Goal: Submit feedback/report problem

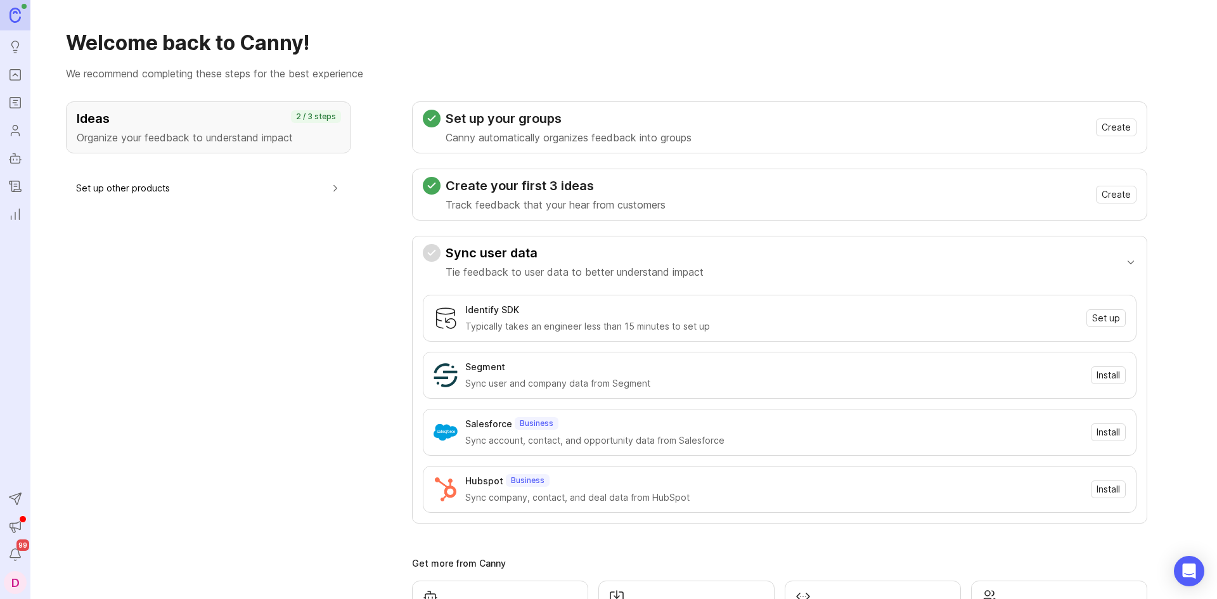
click at [15, 14] on img at bounding box center [15, 15] width 11 height 15
click at [18, 582] on div "D" at bounding box center [15, 582] width 23 height 23
click at [115, 521] on p "Canny feedback" at bounding box center [94, 521] width 70 height 13
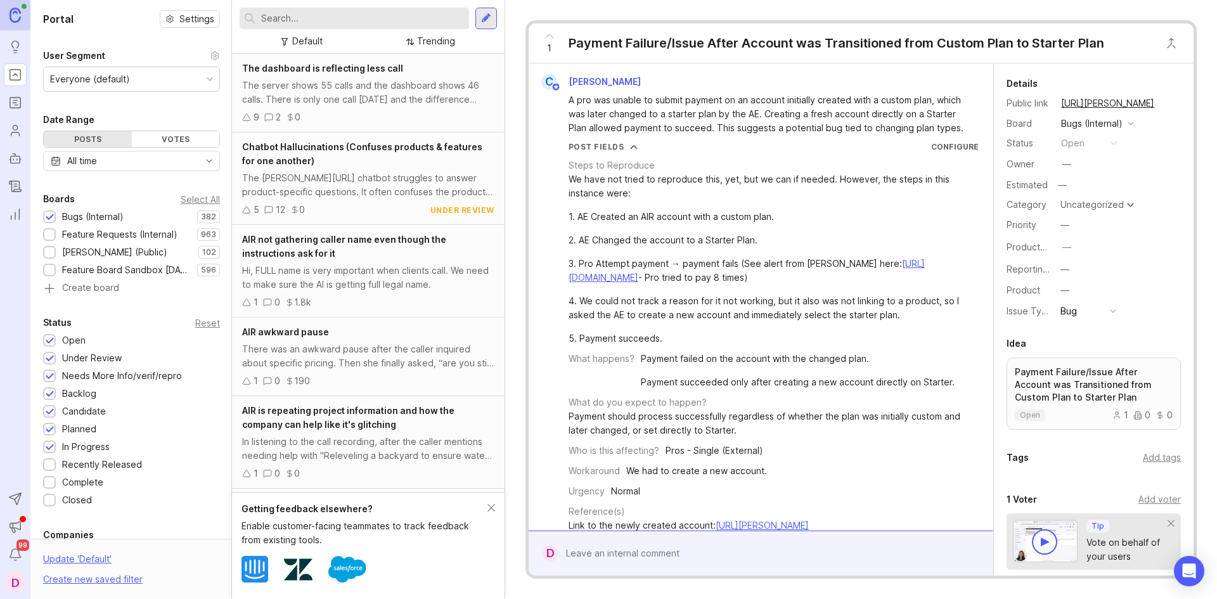
click at [18, 15] on img at bounding box center [15, 15] width 11 height 15
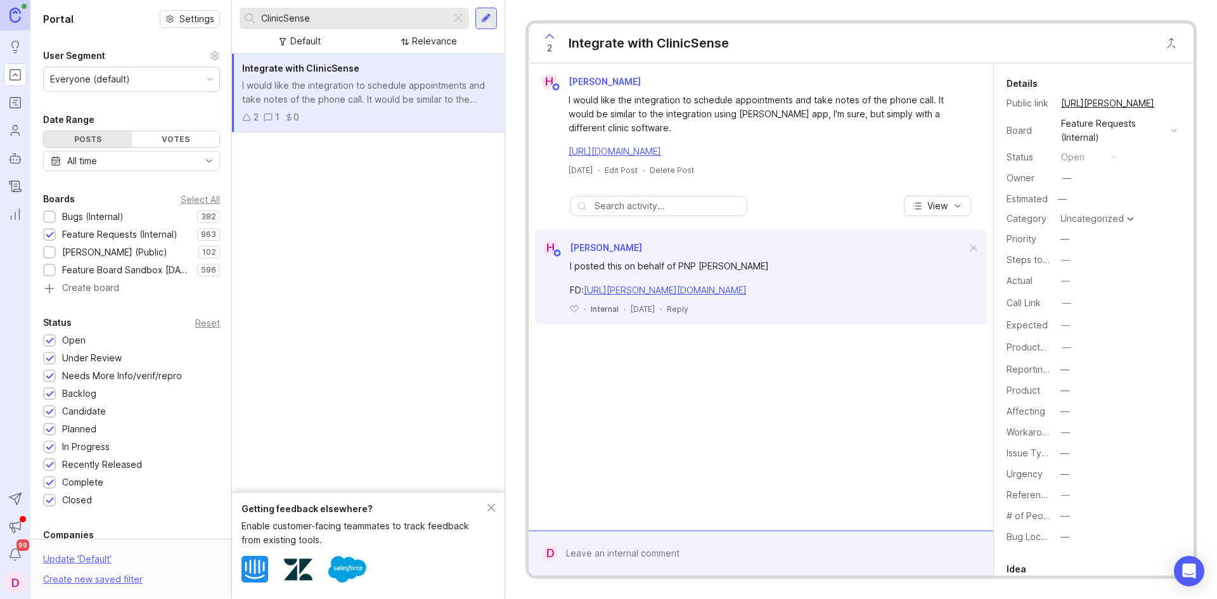
click at [94, 219] on div "Bugs (Internal)" at bounding box center [92, 217] width 61 height 14
click at [52, 233] on div at bounding box center [50, 236] width 8 height 10
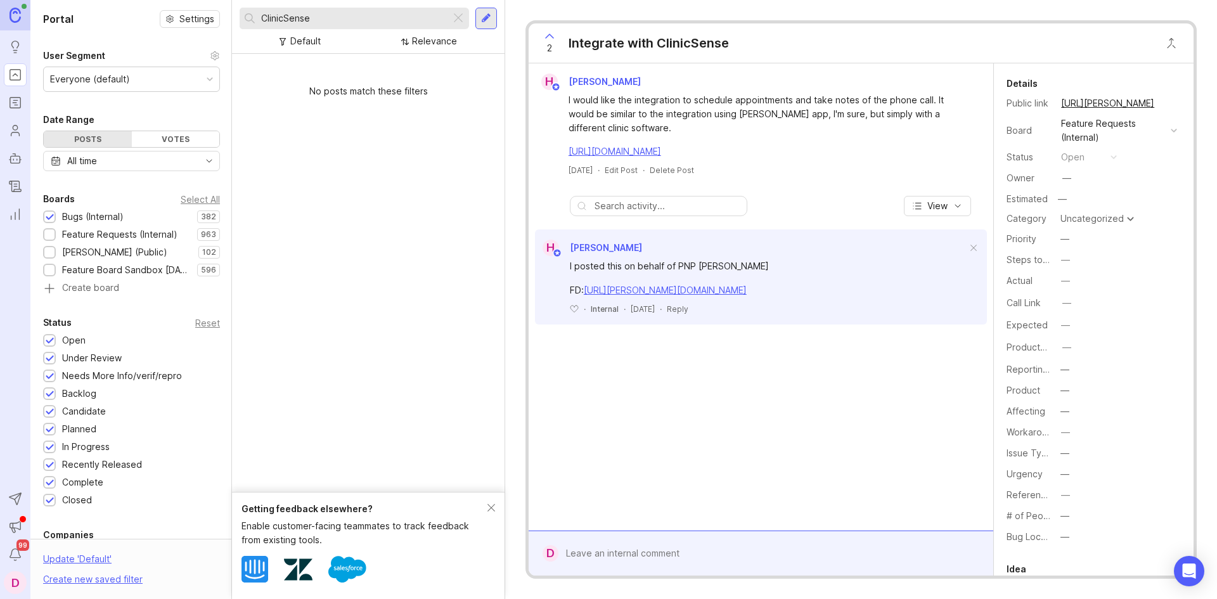
click at [11, 584] on div "D" at bounding box center [15, 582] width 23 height 23
click at [112, 520] on p "Canny feedback" at bounding box center [94, 521] width 70 height 13
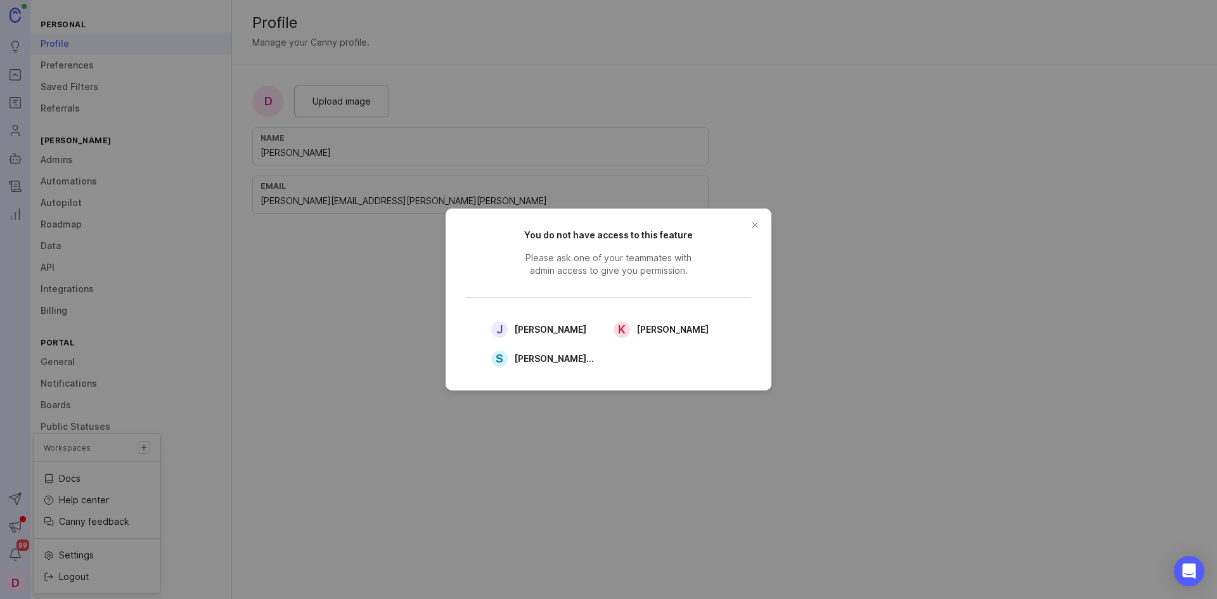
click at [758, 223] on button "close button" at bounding box center [755, 225] width 20 height 20
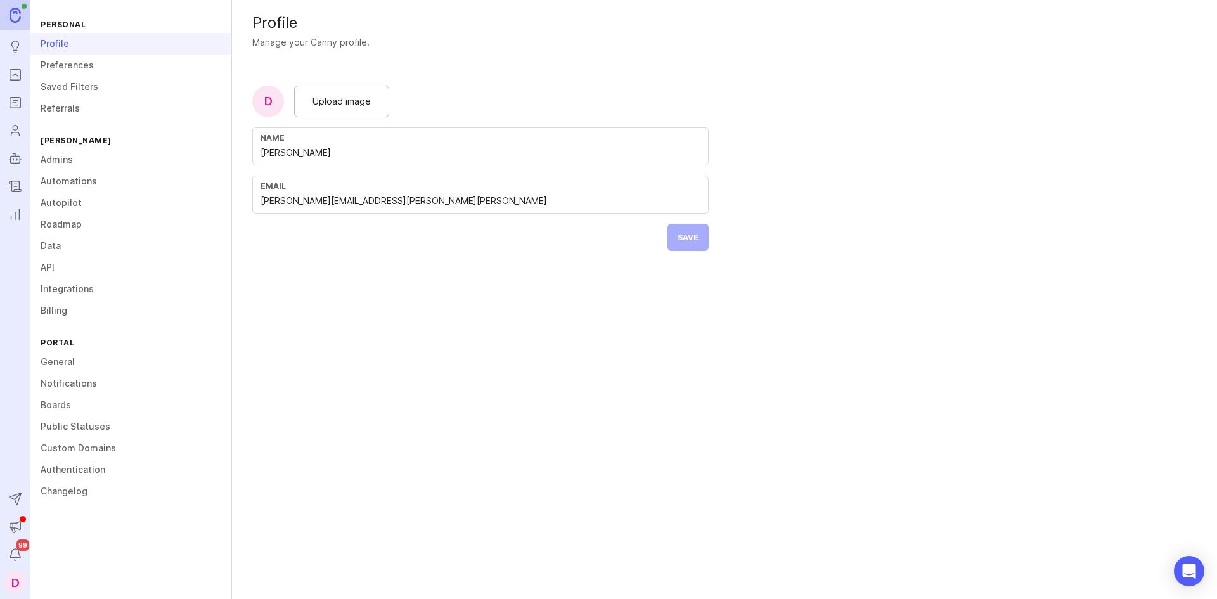
click at [16, 75] on icon "Portal" at bounding box center [15, 75] width 4 height 3
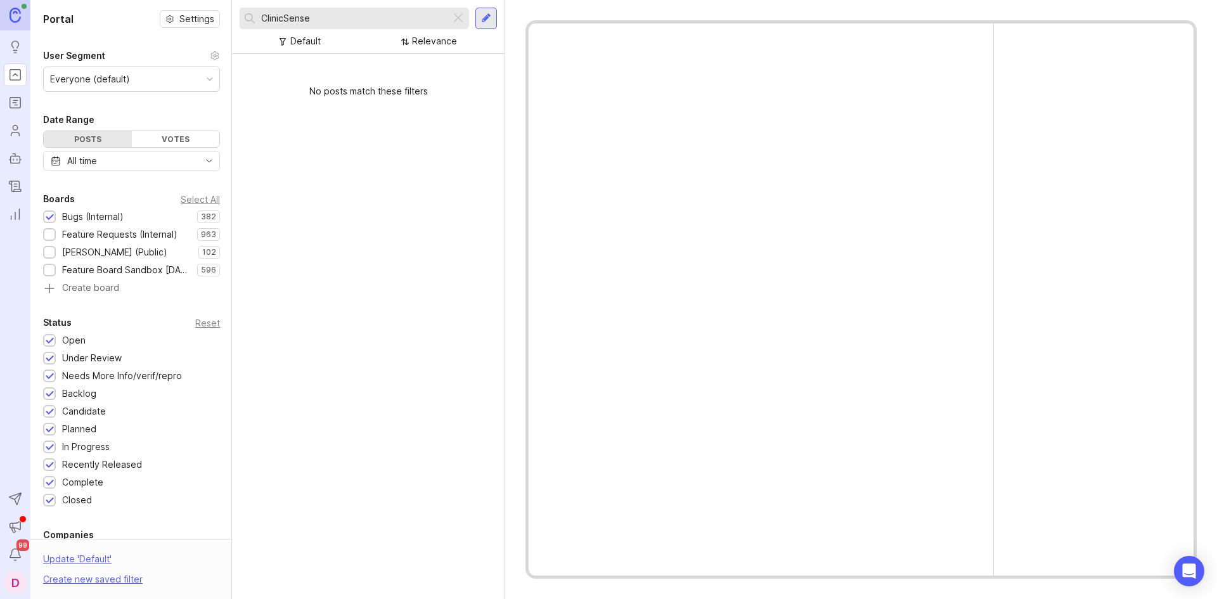
click at [13, 103] on icon "Roadmaps" at bounding box center [15, 102] width 14 height 15
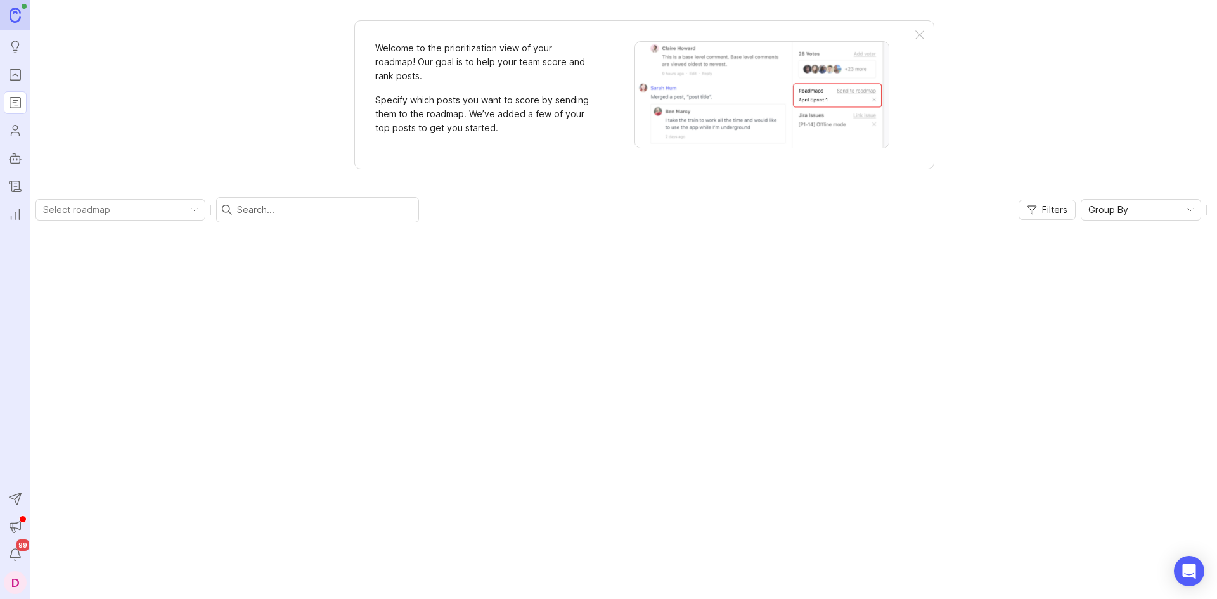
click at [16, 125] on circle "Users" at bounding box center [15, 127] width 4 height 4
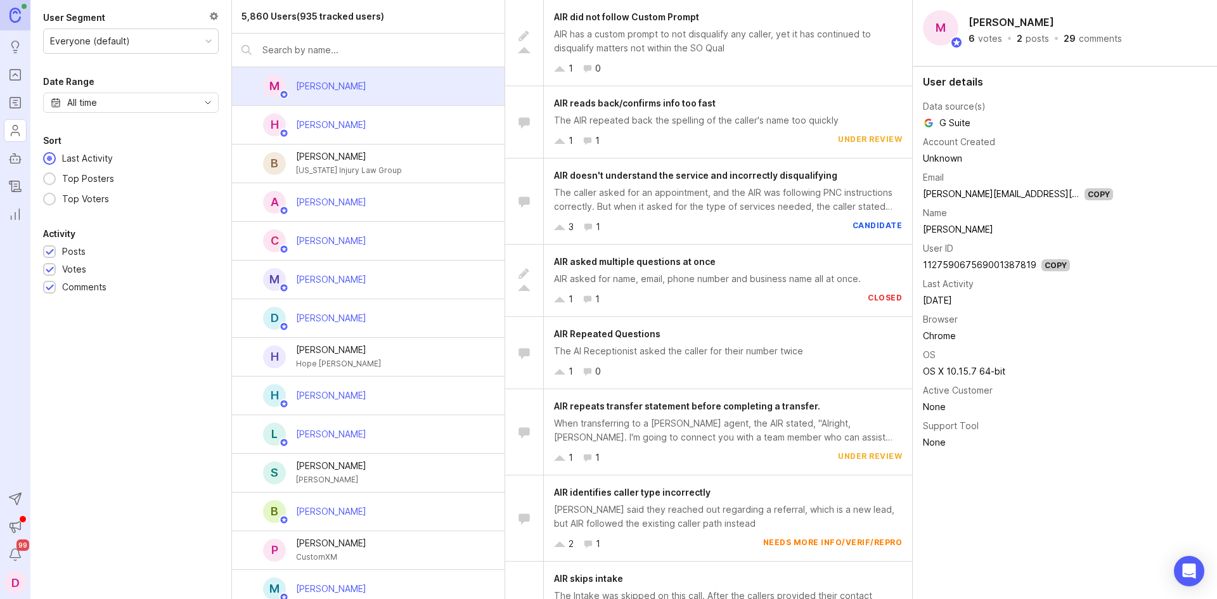
click at [16, 160] on icon "Autopilot" at bounding box center [15, 158] width 14 height 15
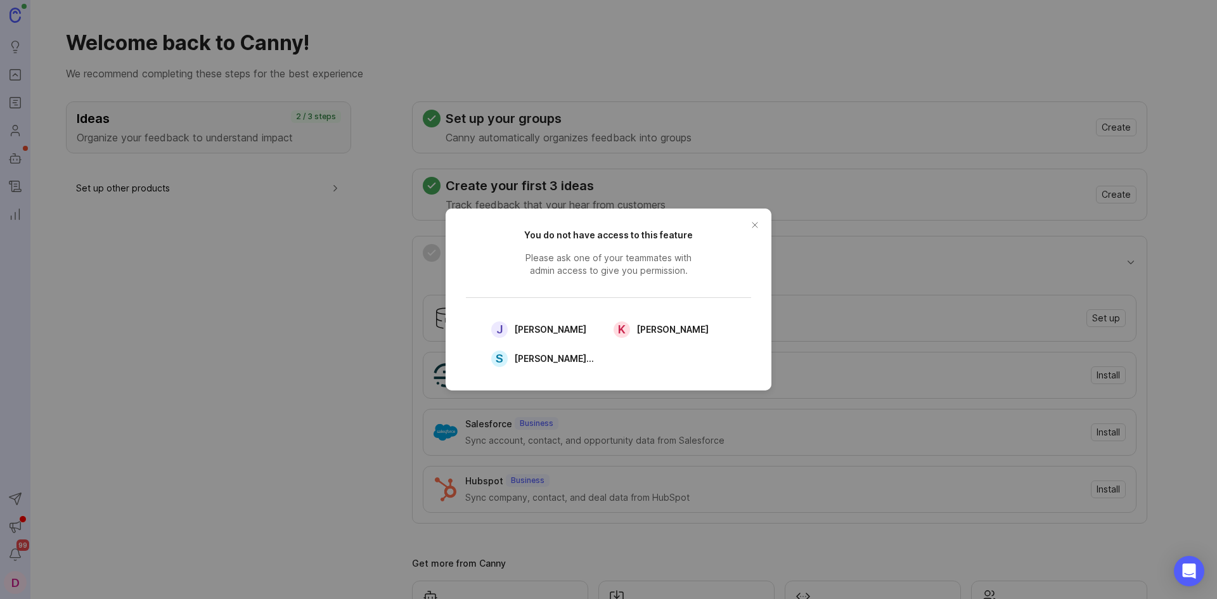
click at [749, 226] on button "close button" at bounding box center [755, 225] width 20 height 20
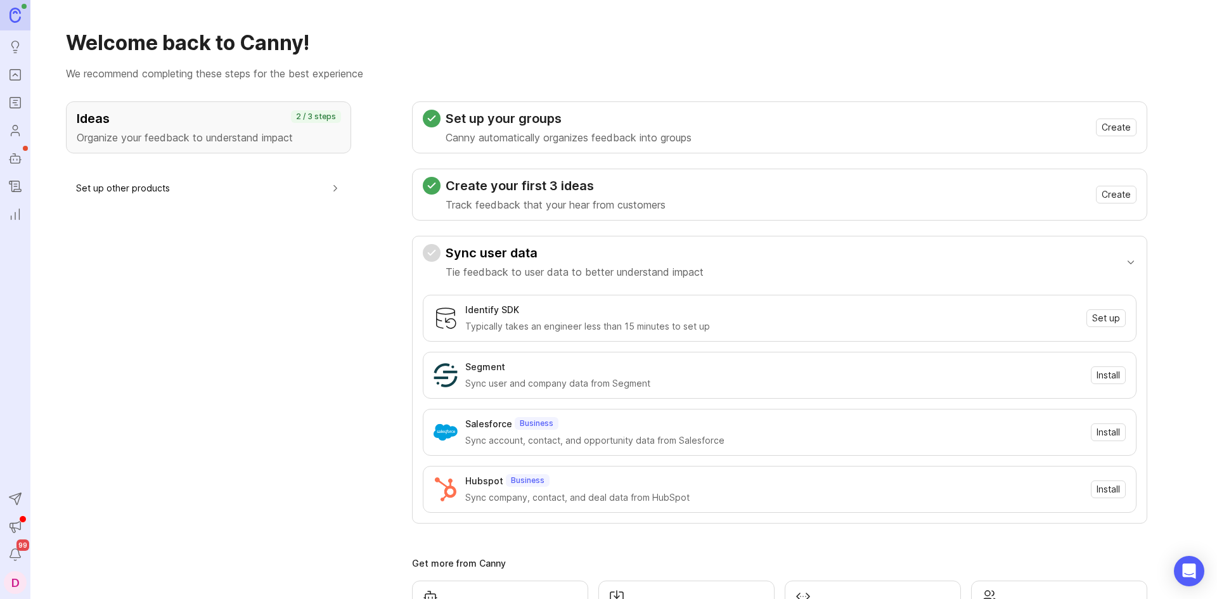
click at [13, 187] on icon "Changelog" at bounding box center [15, 186] width 14 height 15
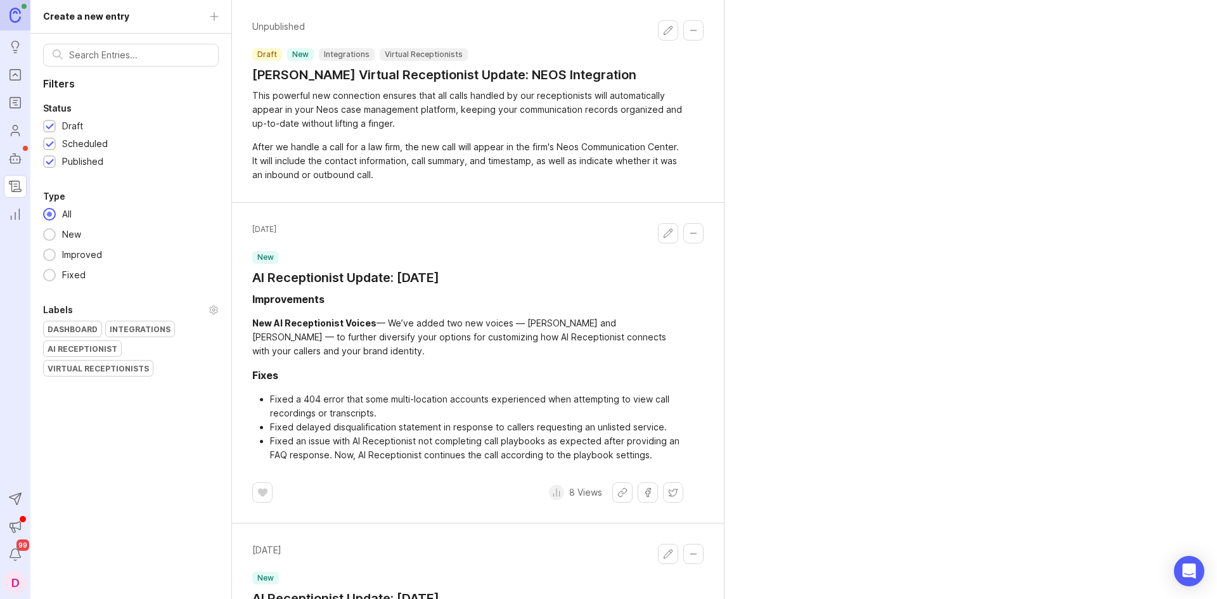
click at [75, 229] on div "New" at bounding box center [72, 234] width 32 height 14
click at [23, 504] on button "Send to Autopilot" at bounding box center [15, 498] width 23 height 23
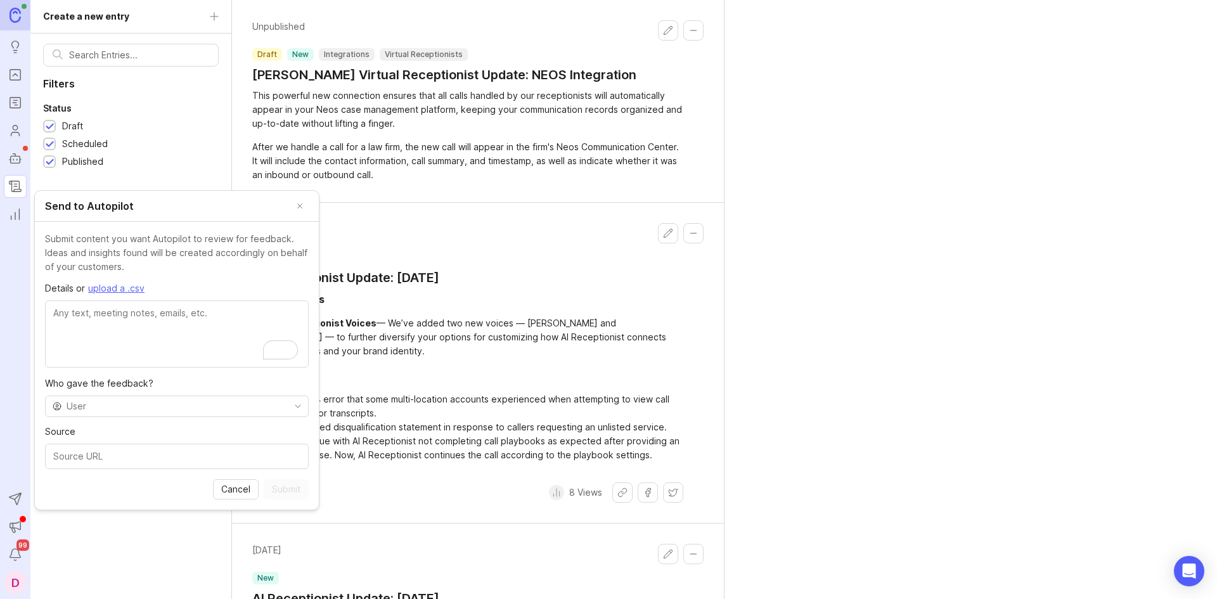
click at [169, 96] on div "Filters Status Draft Scheduled Published Type All New Improved Fixed Labels Das…" at bounding box center [130, 210] width 201 height 353
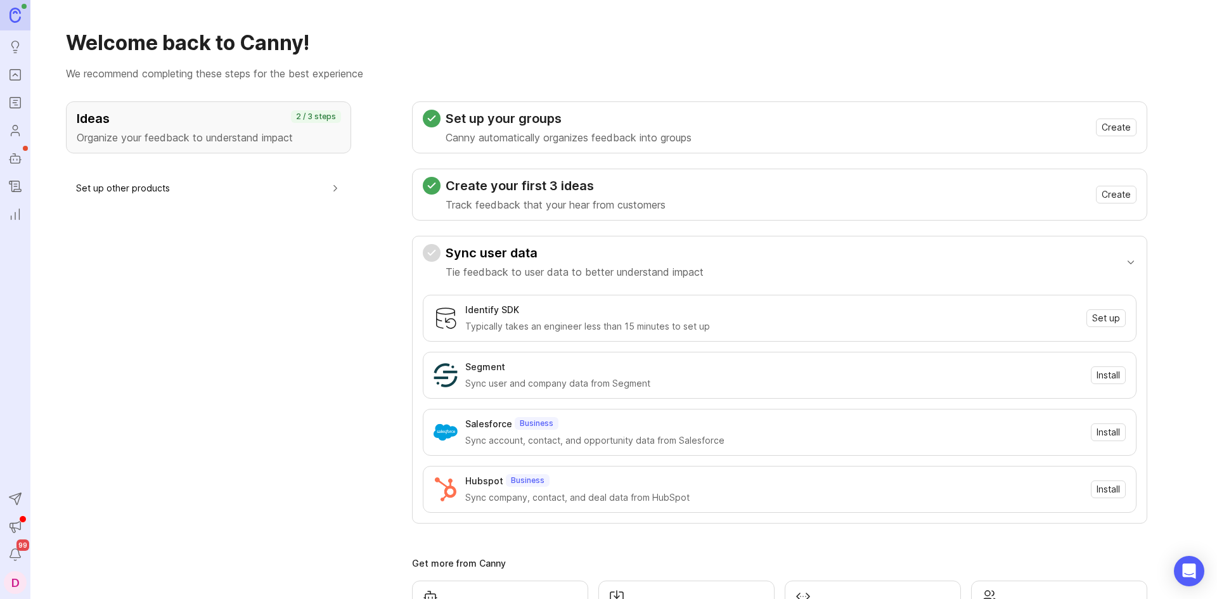
click at [20, 11] on img at bounding box center [15, 15] width 11 height 15
click at [337, 186] on div "button" at bounding box center [334, 187] width 11 height 13
click at [12, 10] on img at bounding box center [15, 15] width 11 height 15
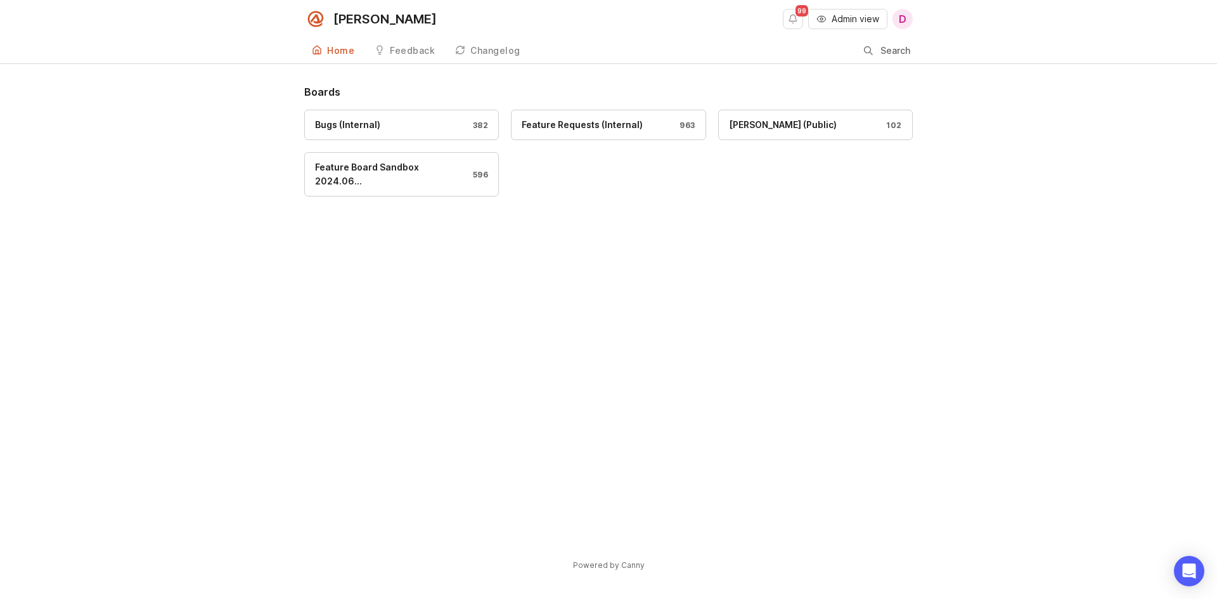
click at [835, 15] on span "Admin view" at bounding box center [855, 19] width 48 height 13
drag, startPoint x: 840, startPoint y: 23, endPoint x: 821, endPoint y: 34, distance: 22.4
click at [807, 45] on div "Home Feedback Feedback Changelog Search" at bounding box center [608, 50] width 608 height 25
click at [905, 17] on span "D" at bounding box center [902, 19] width 20 height 20
click at [710, 32] on div "[PERSON_NAME] 99 Admin view D" at bounding box center [608, 19] width 608 height 38
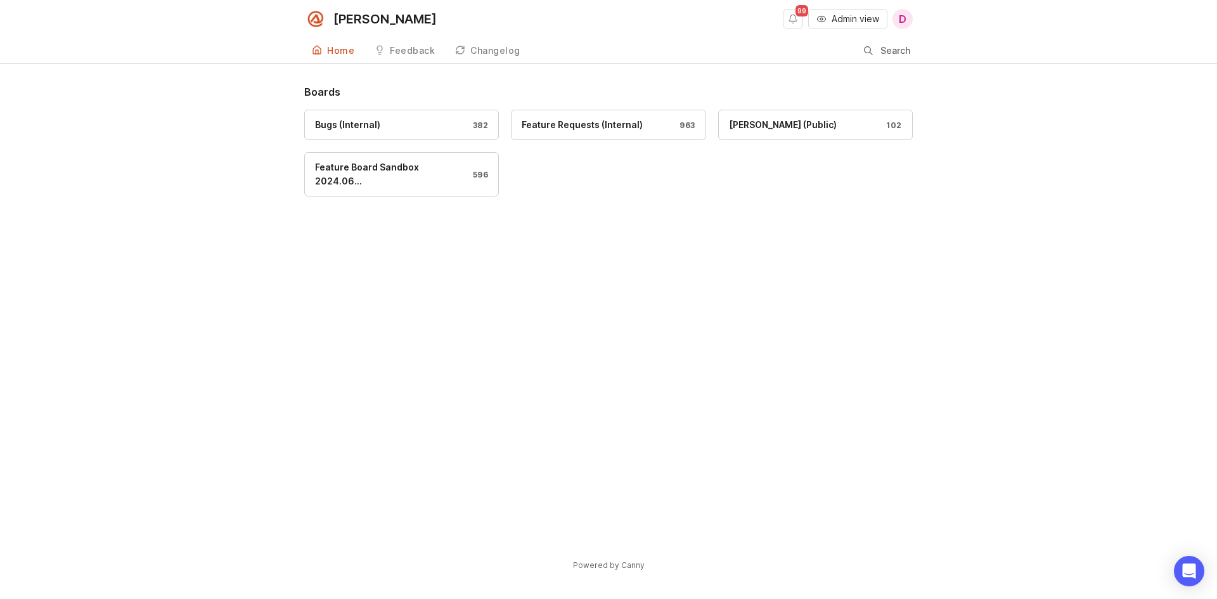
click at [345, 126] on div "Bugs (Internal)" at bounding box center [347, 125] width 65 height 14
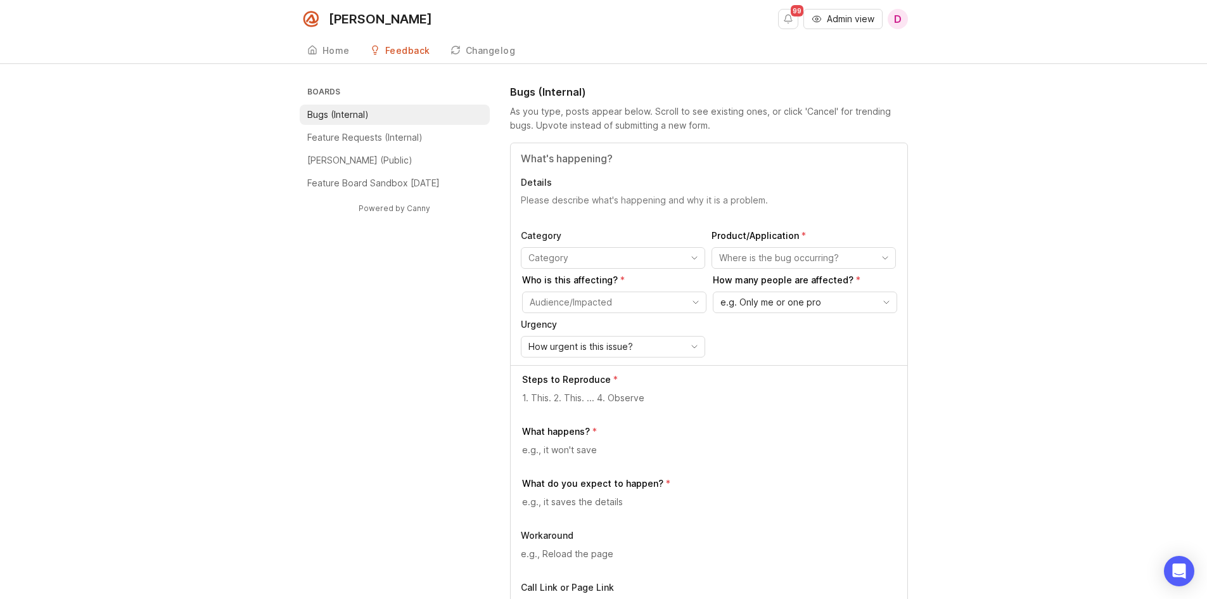
click at [402, 116] on li "Bugs (Internal)" at bounding box center [395, 115] width 190 height 20
click at [702, 262] on icon "toggle icon" at bounding box center [694, 258] width 20 height 10
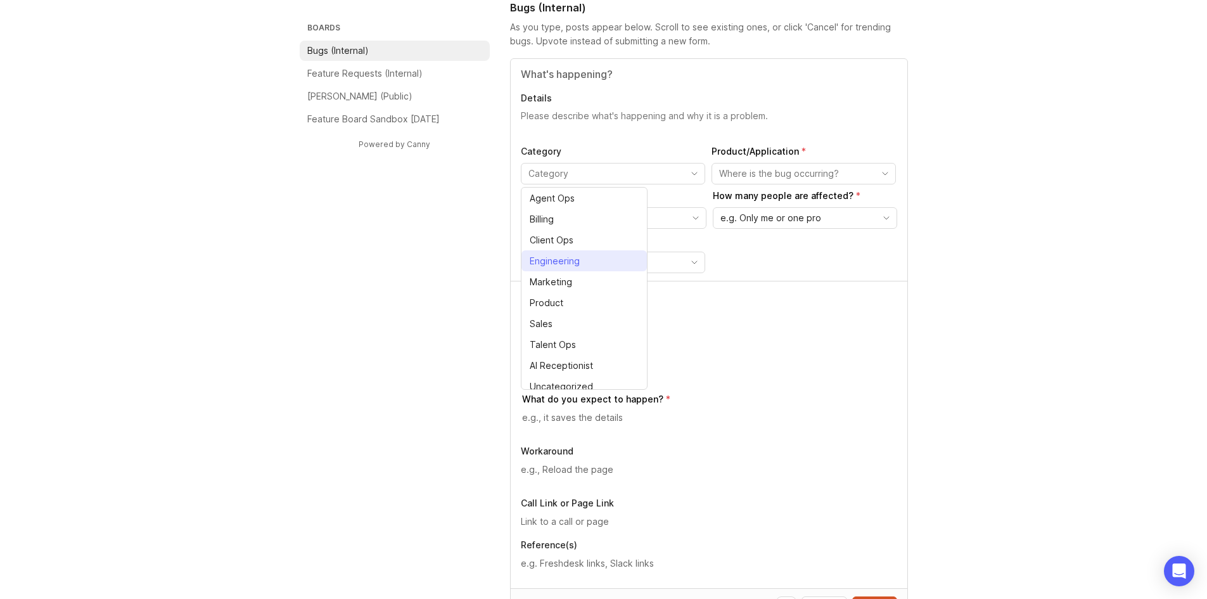
scroll to position [63, 0]
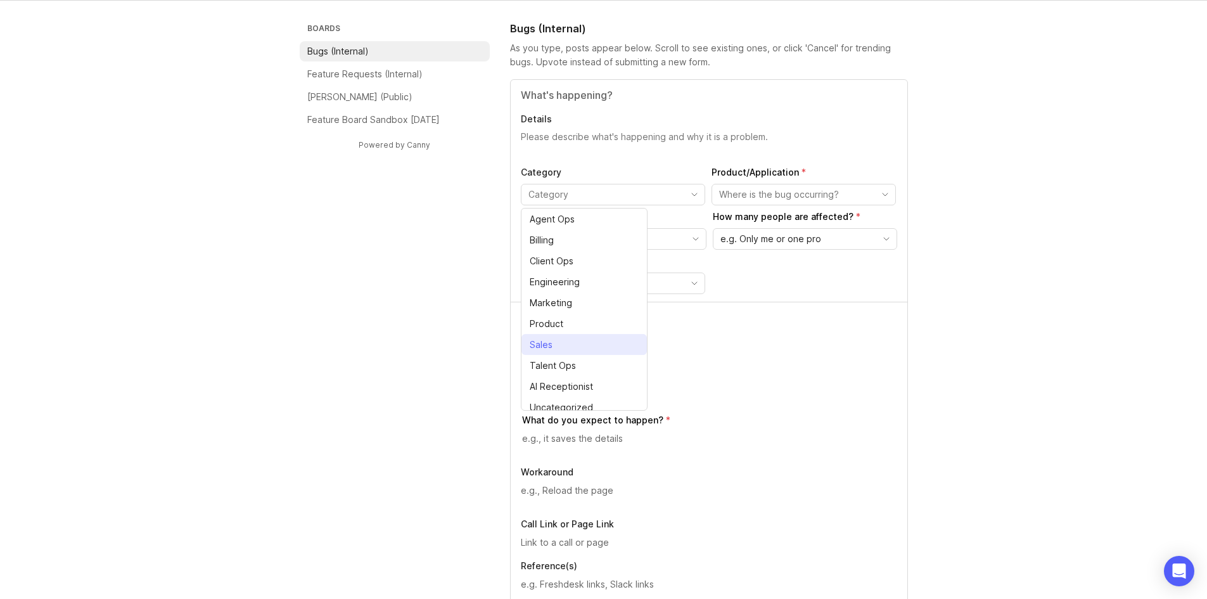
click at [559, 347] on li "Sales" at bounding box center [583, 344] width 125 height 21
type input "Sales"
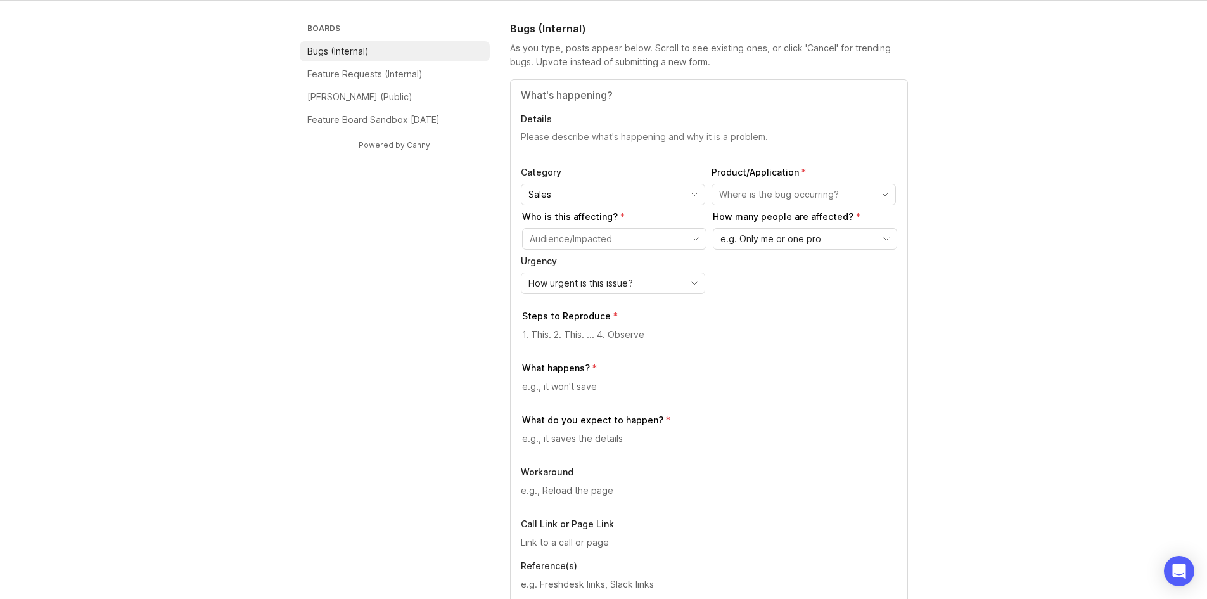
click at [846, 194] on input "toggle menu" at bounding box center [796, 195] width 155 height 14
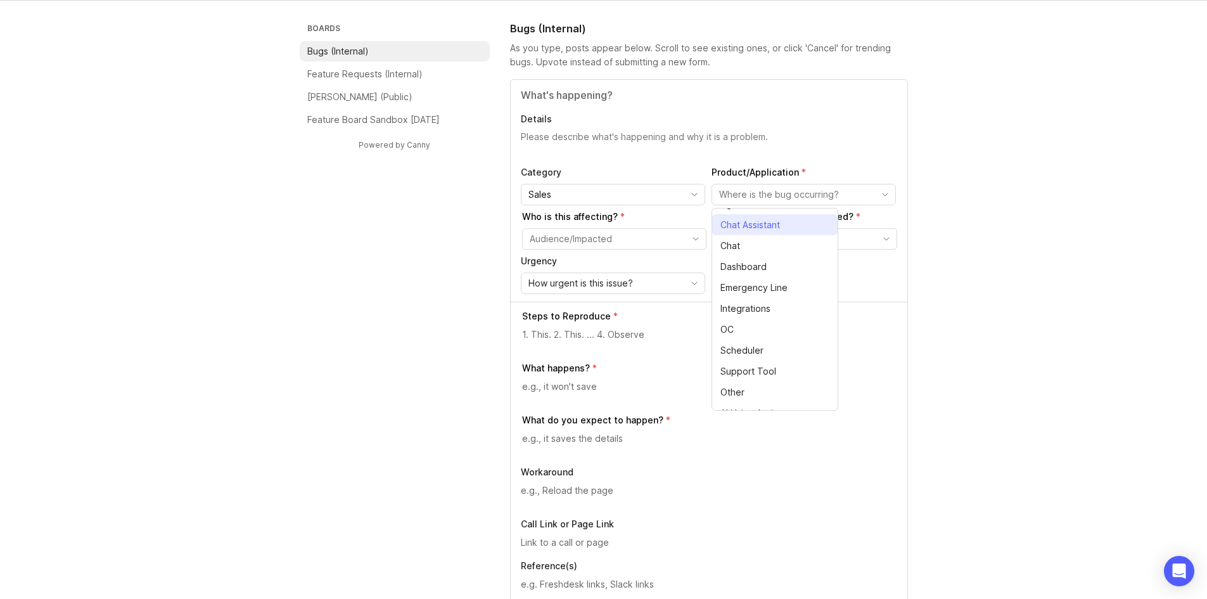
scroll to position [29, 0]
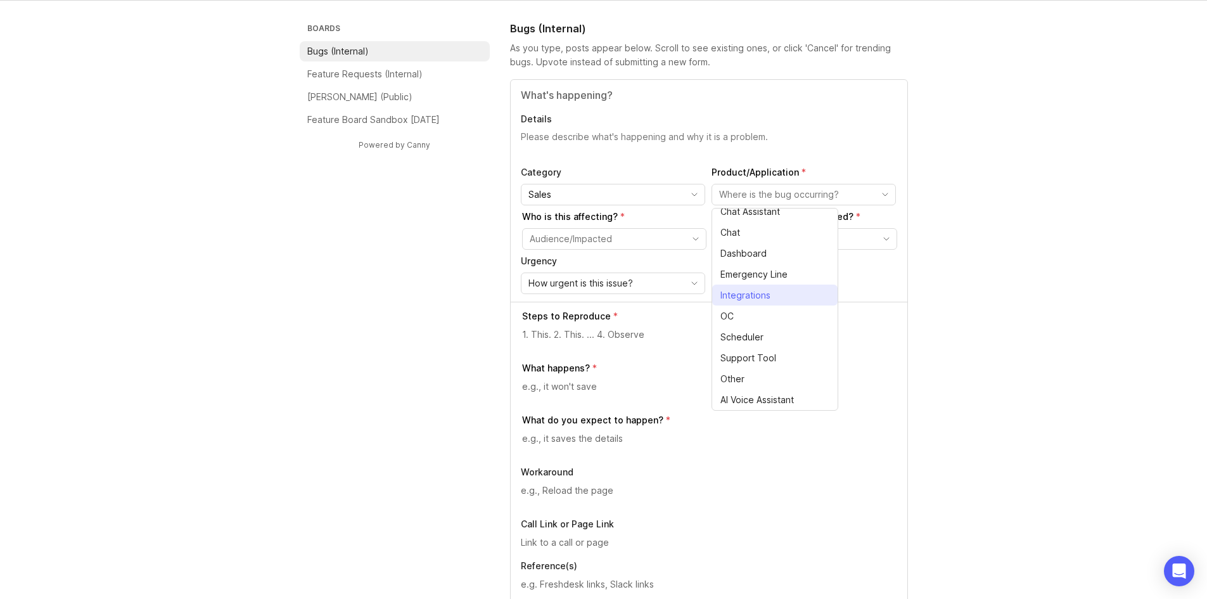
drag, startPoint x: 827, startPoint y: 319, endPoint x: 832, endPoint y: 283, distance: 37.1
click at [832, 283] on ul "Agent Interface/Call Page Chat Assistant Chat Dashboard Emergency Line Integrat…" at bounding box center [774, 309] width 125 height 202
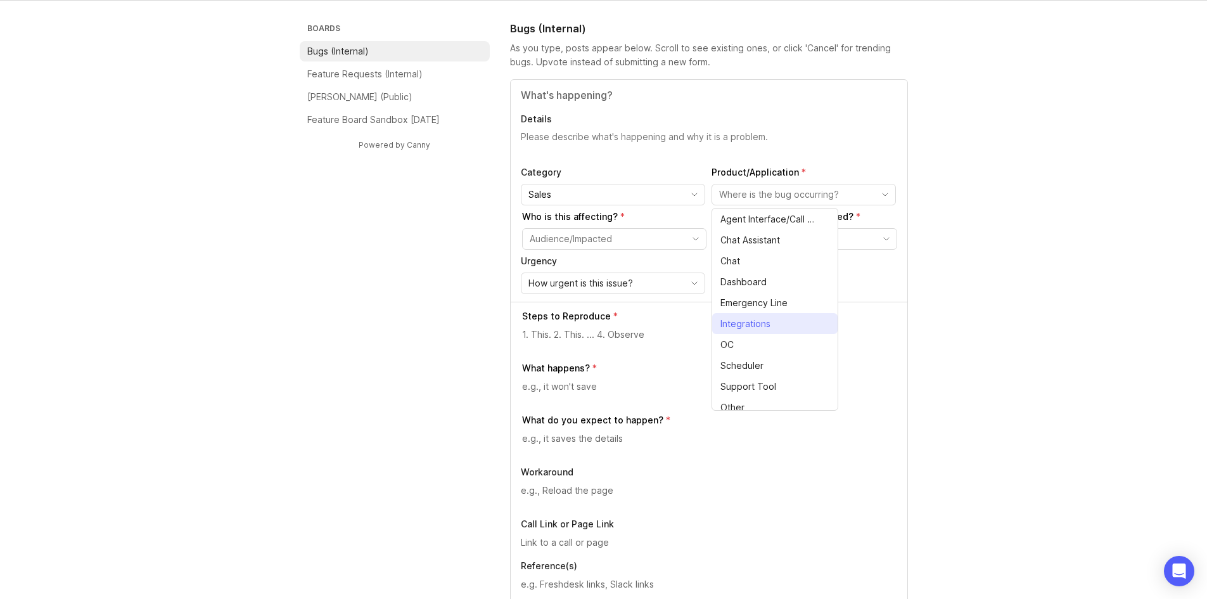
click at [784, 323] on li "Integrations" at bounding box center [774, 323] width 125 height 21
type input "Integrations"
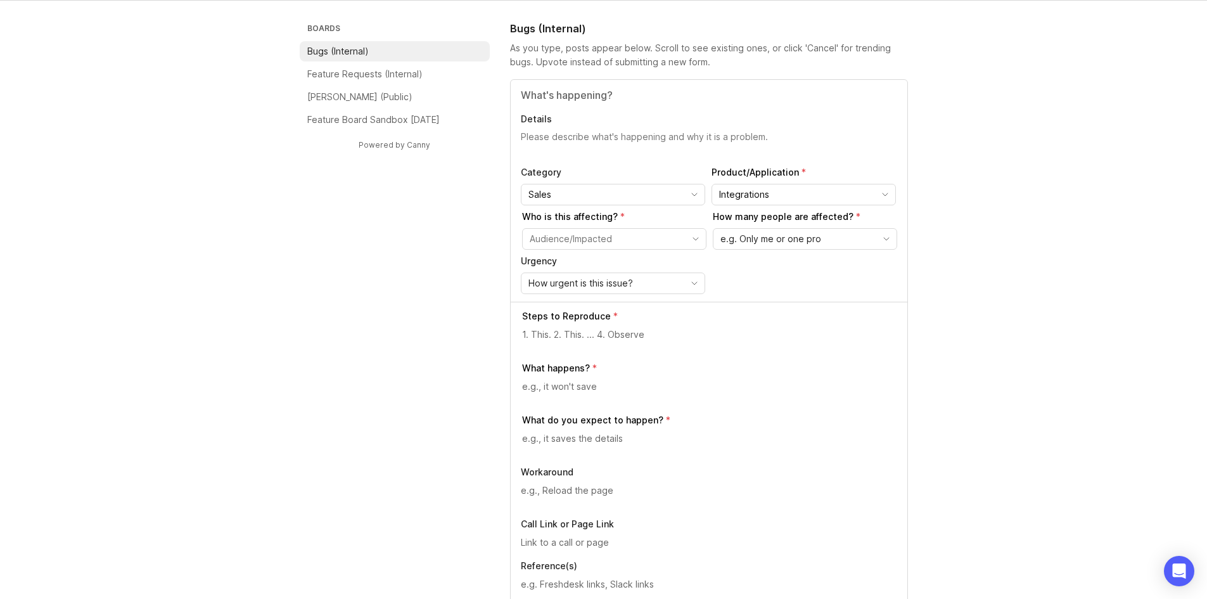
click at [661, 232] on input "toggle menu" at bounding box center [607, 239] width 155 height 14
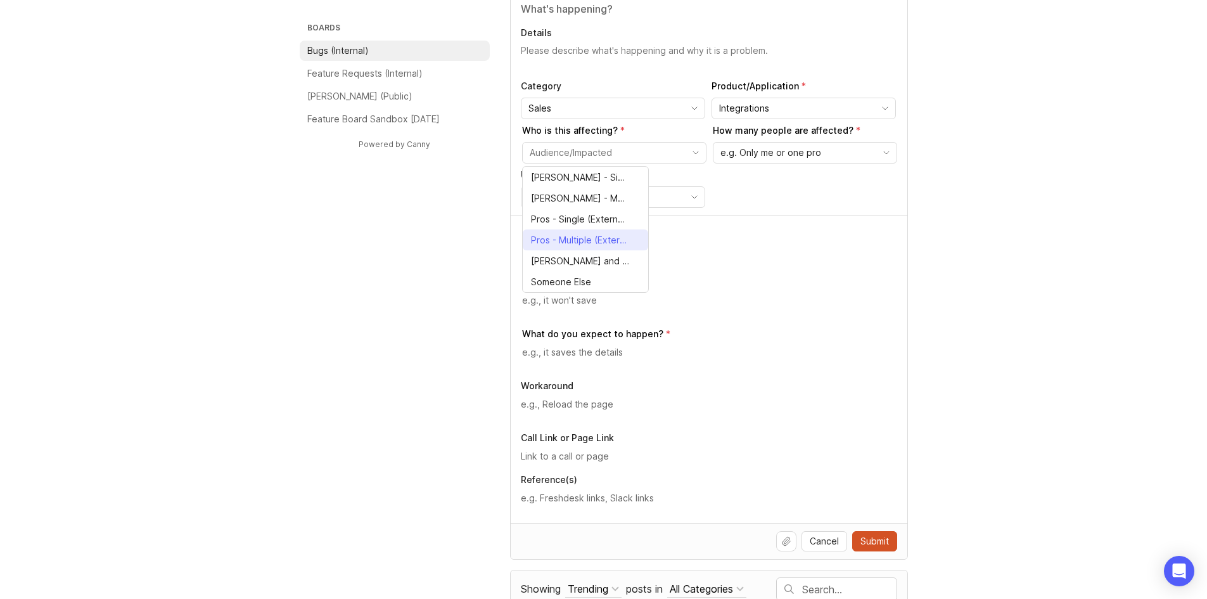
scroll to position [127, 0]
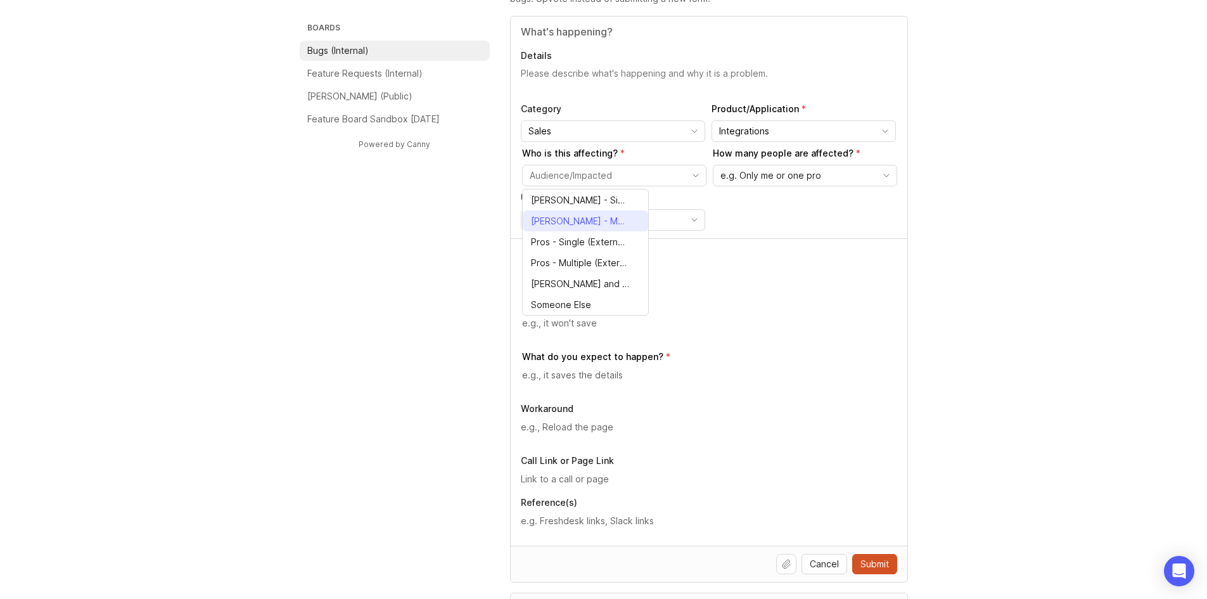
click at [615, 220] on span "[PERSON_NAME] - Multiple (Internal)" at bounding box center [580, 221] width 98 height 14
type input "[PERSON_NAME] - Multiple (Internal)"
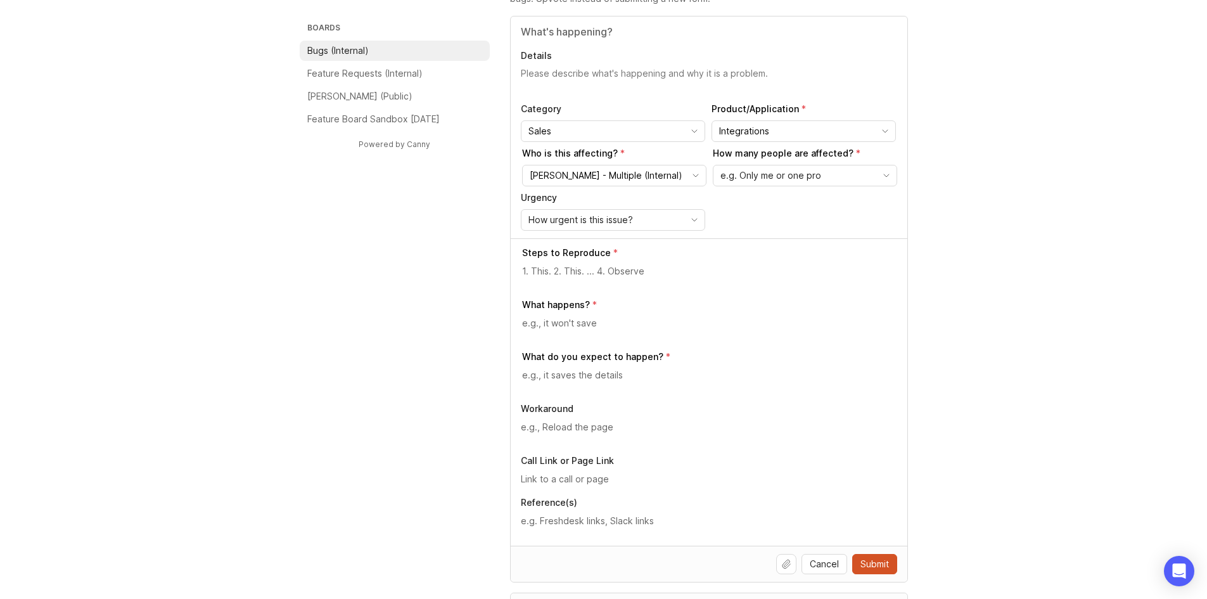
click at [776, 174] on span "e.g. Only me or one pro" at bounding box center [770, 176] width 101 height 14
click at [783, 223] on li "A few people" at bounding box center [775, 220] width 125 height 21
click at [669, 214] on div "How urgent is this issue?" at bounding box center [602, 220] width 163 height 20
click at [576, 264] on li "High" at bounding box center [583, 265] width 125 height 21
click at [598, 271] on textarea at bounding box center [709, 271] width 375 height 14
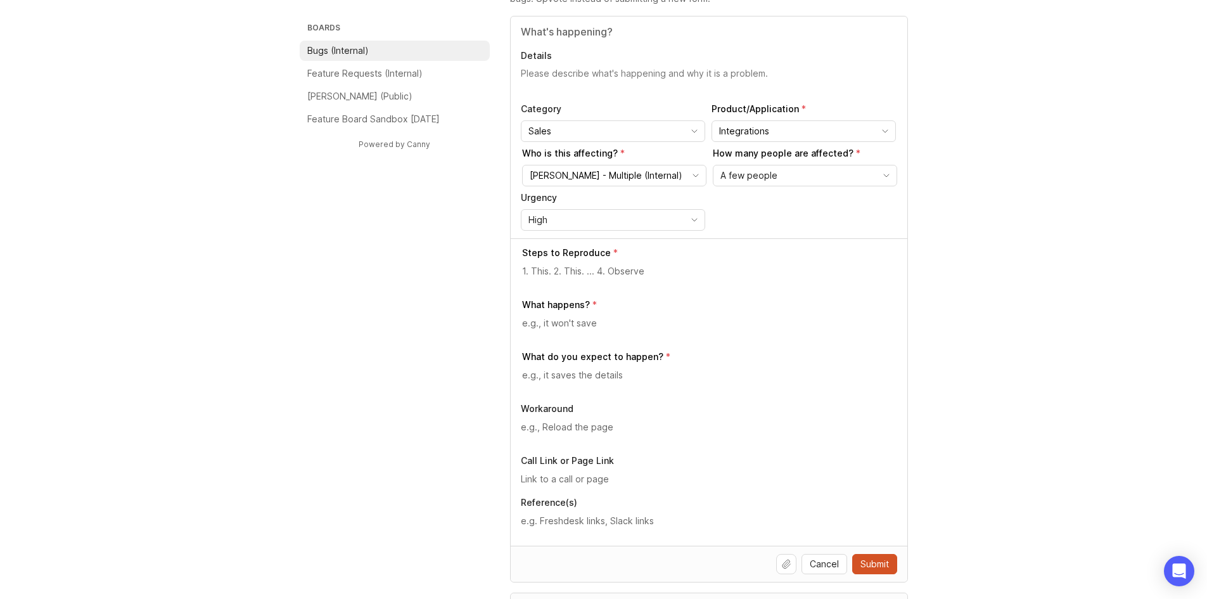
click at [686, 136] on span "toggle menu" at bounding box center [694, 131] width 20 height 14
click at [757, 283] on div at bounding box center [709, 276] width 375 height 24
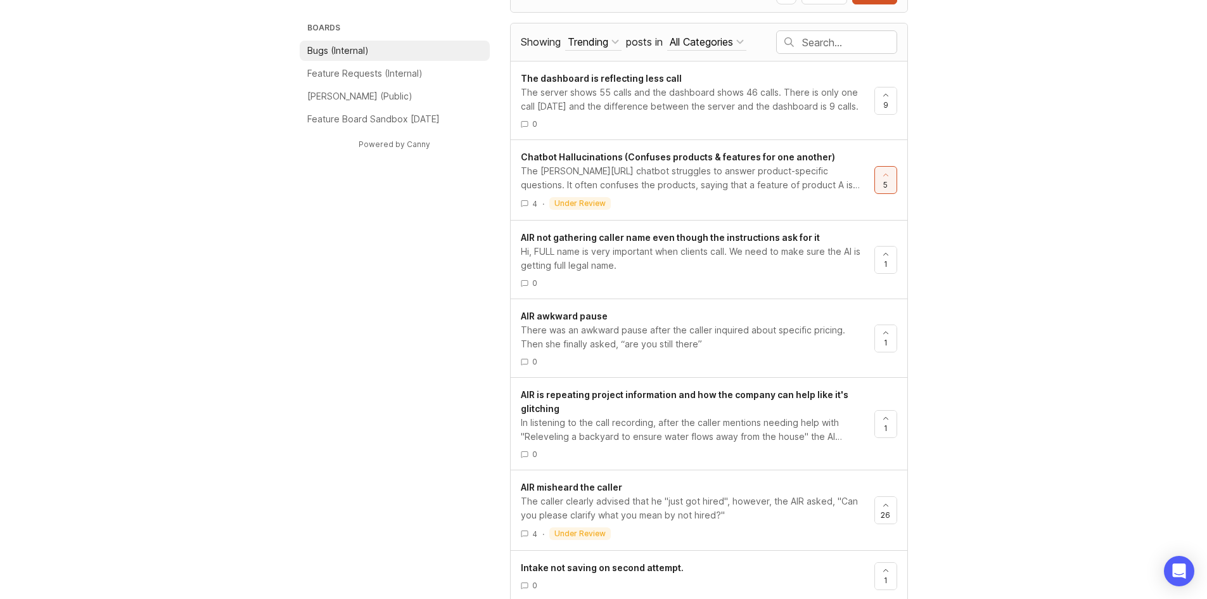
scroll to position [697, 0]
click at [634, 100] on div "The server shows 55 calls and the dashboard shows 46 calls. There is only one c…" at bounding box center [692, 99] width 343 height 28
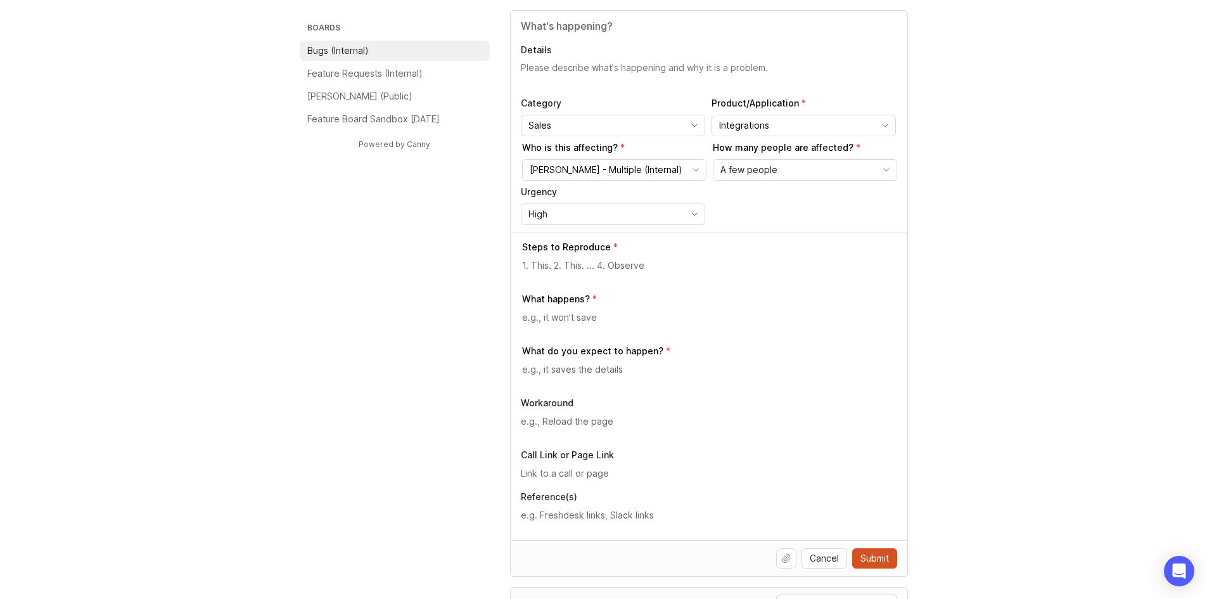
scroll to position [127, 0]
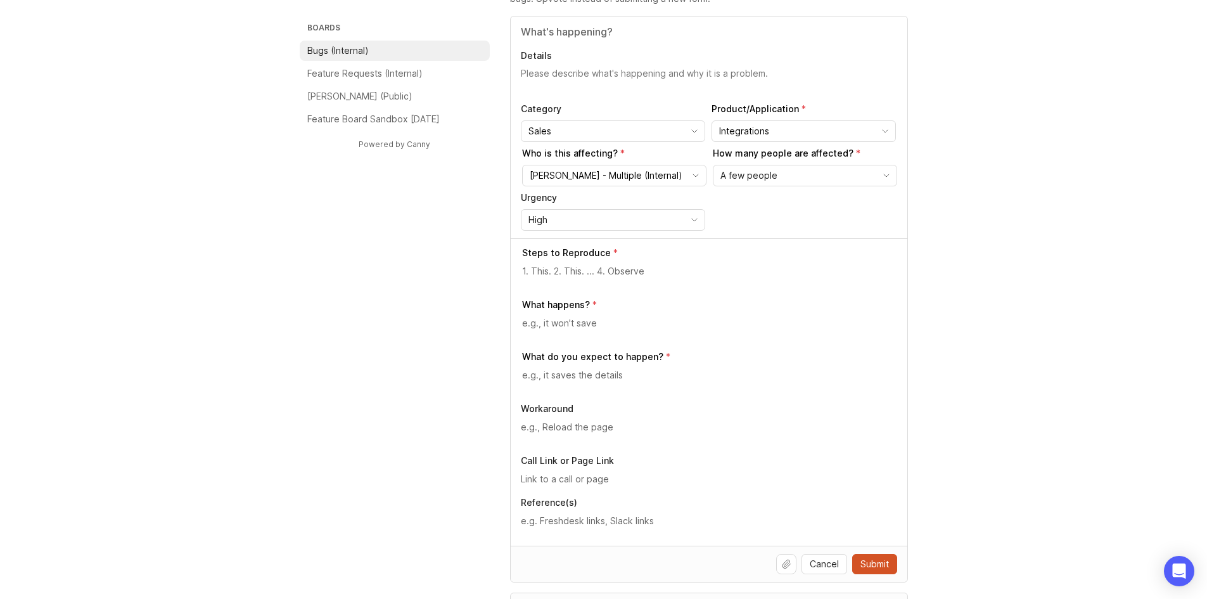
click at [579, 272] on textarea at bounding box center [709, 271] width 375 height 14
click at [586, 384] on div at bounding box center [709, 380] width 375 height 24
click at [577, 438] on div at bounding box center [709, 432] width 376 height 24
click at [573, 520] on textarea at bounding box center [709, 521] width 376 height 14
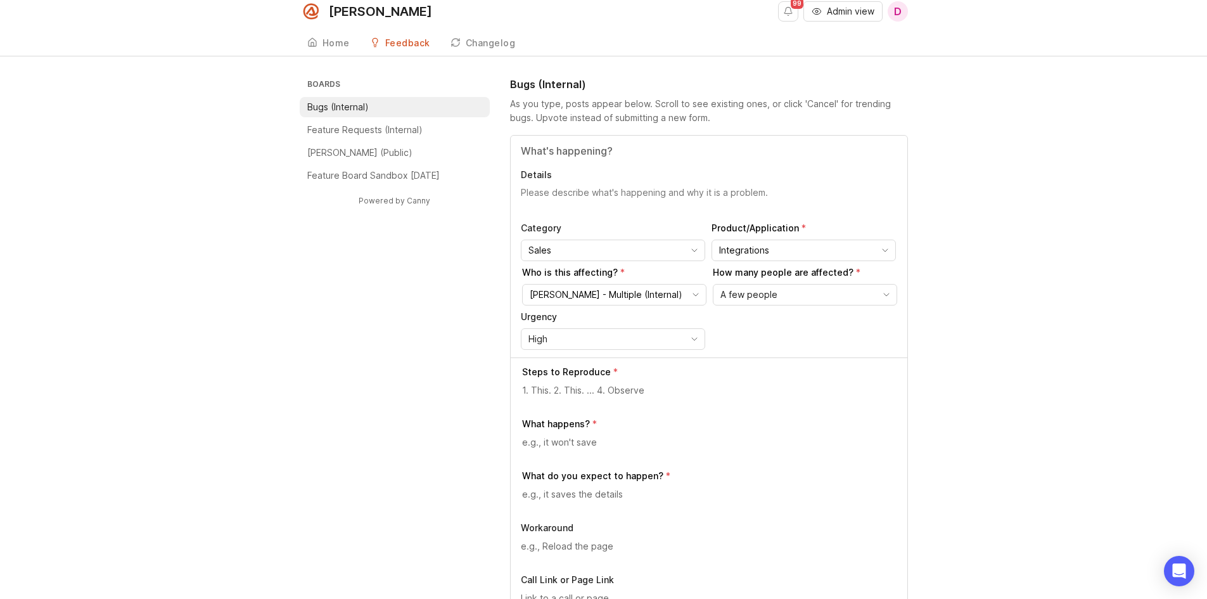
scroll to position [0, 0]
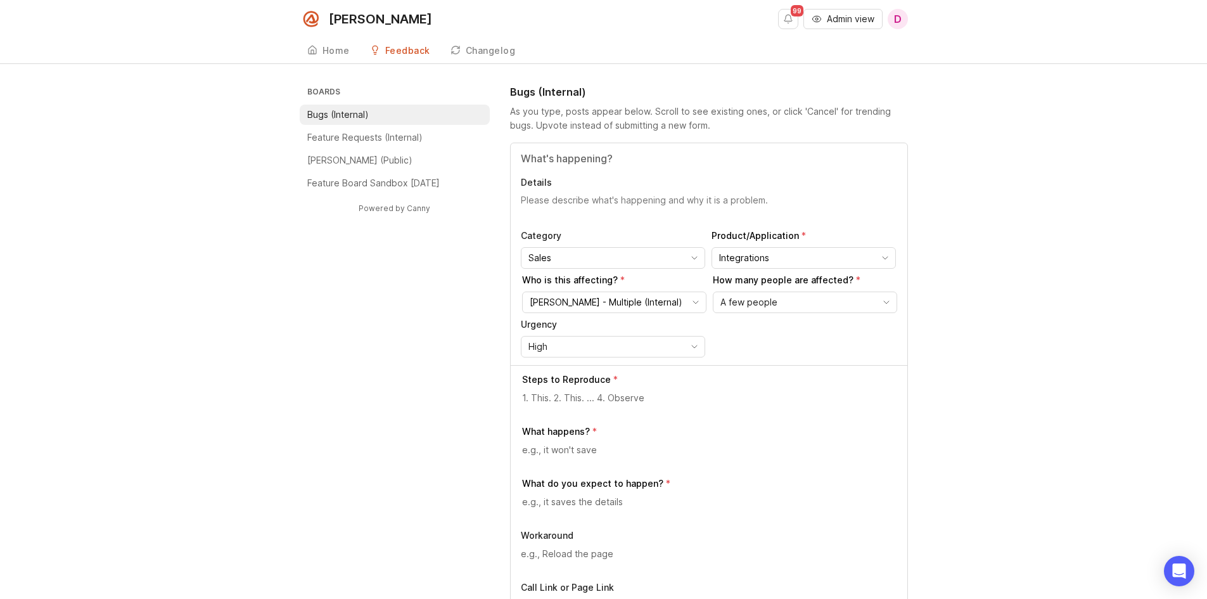
click at [566, 207] on textarea "Details" at bounding box center [709, 206] width 376 height 25
click at [878, 256] on icon "toggle icon" at bounding box center [885, 258] width 20 height 10
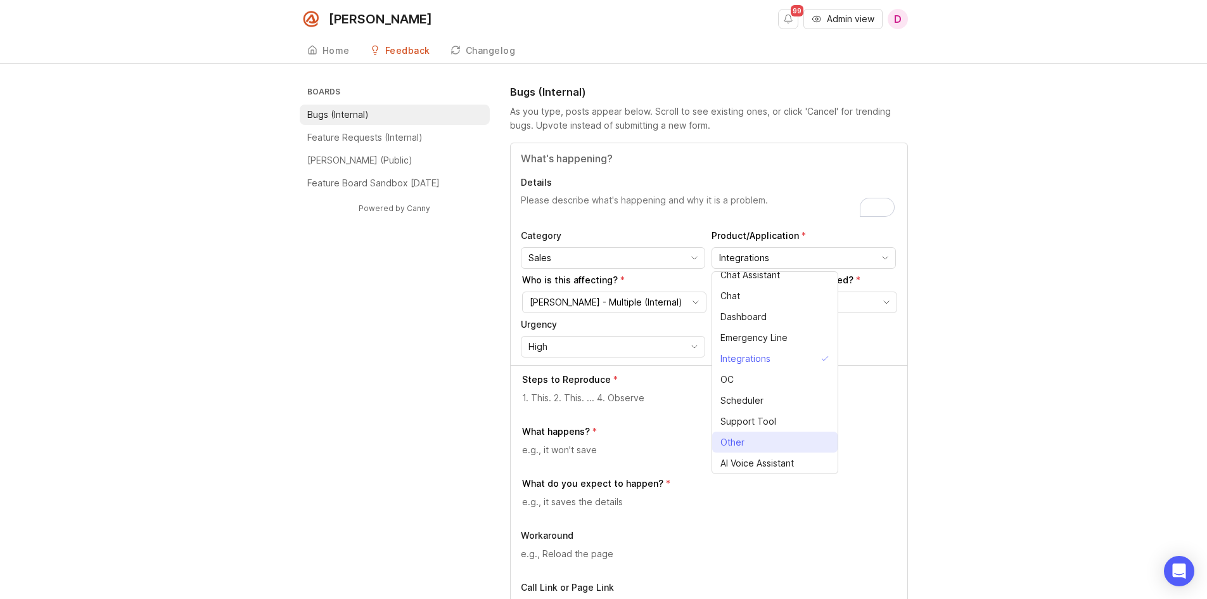
click at [760, 442] on li "Other" at bounding box center [774, 442] width 125 height 21
type input "Other"
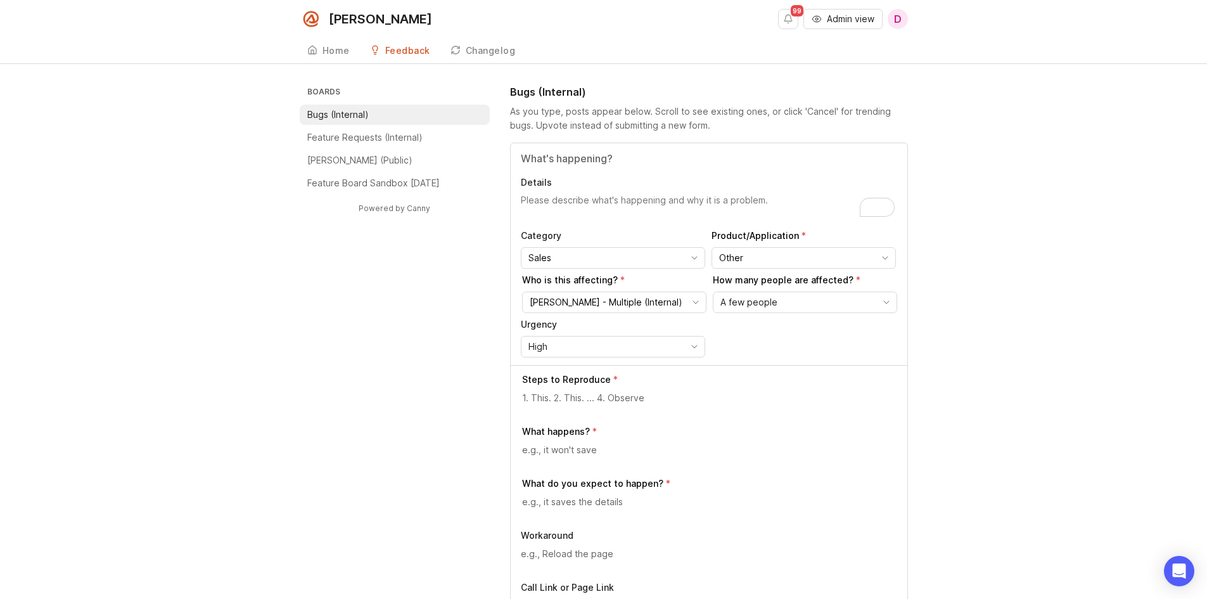
click at [783, 266] on div "Other" at bounding box center [793, 258] width 163 height 20
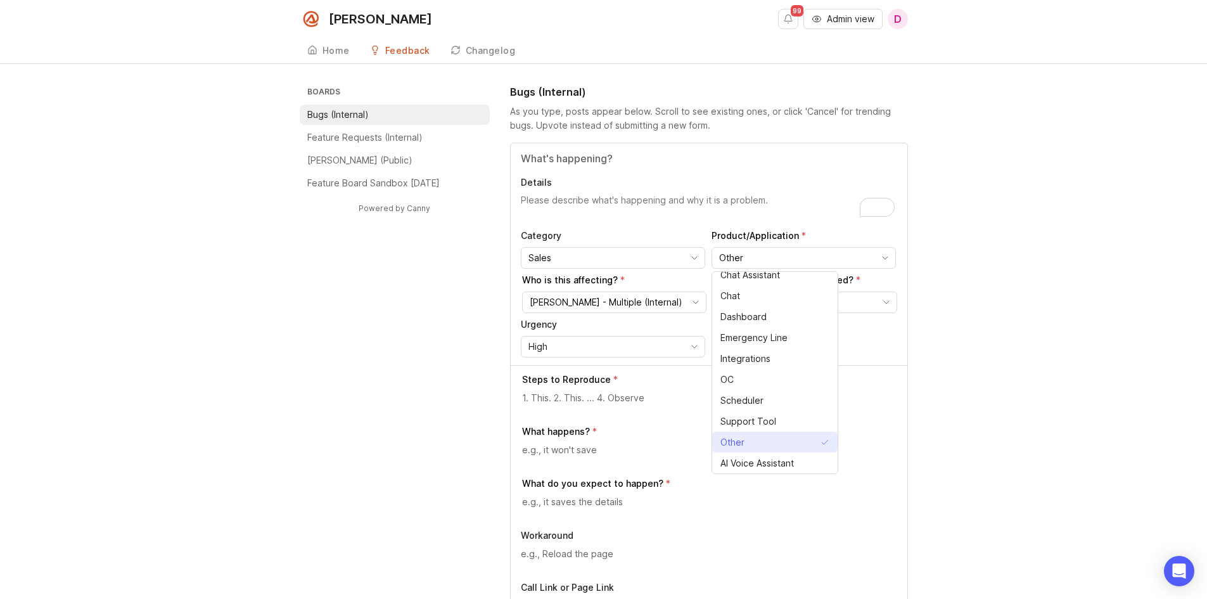
click at [760, 444] on li "Other" at bounding box center [774, 442] width 125 height 21
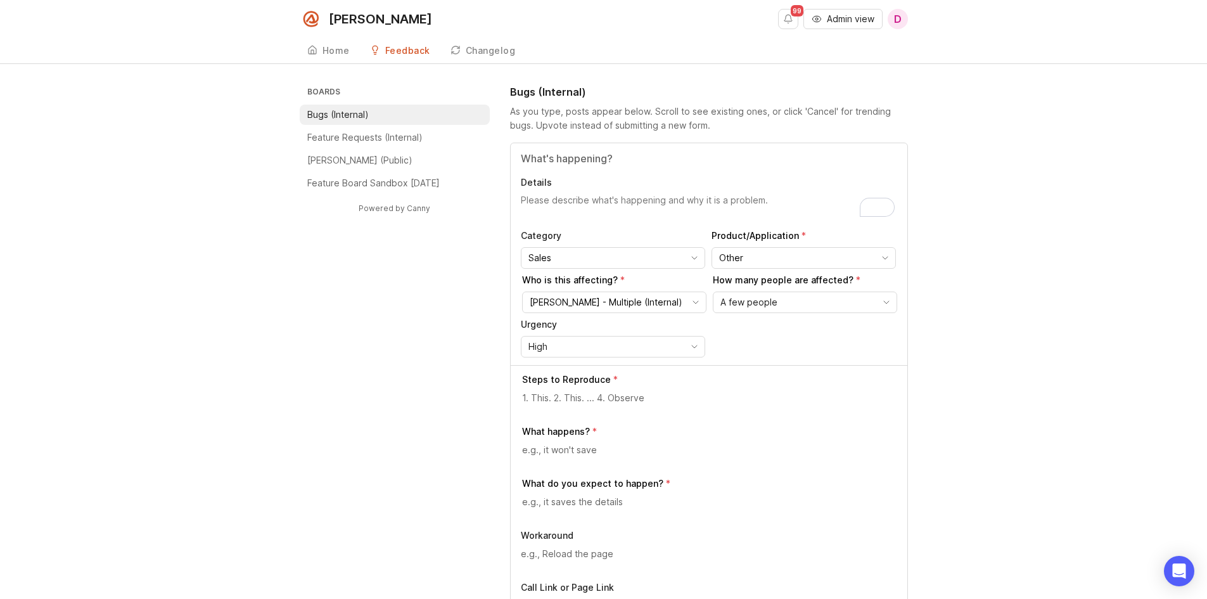
click at [608, 204] on textarea "Details" at bounding box center [709, 206] width 376 height 25
click at [519, 198] on div "Details SSF is creating dupe leads for the same lead at the exact same time Cat…" at bounding box center [709, 254] width 397 height 222
click at [807, 200] on textarea "SSF is creating duplicate leads for the same lead at the same time" at bounding box center [709, 206] width 376 height 25
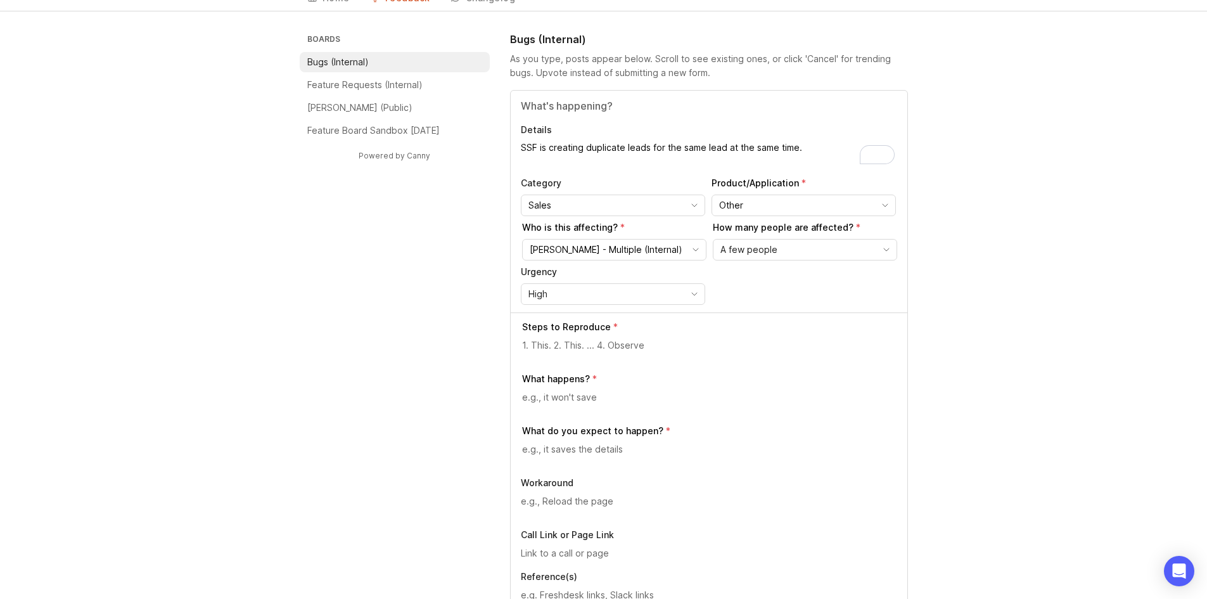
scroll to position [127, 0]
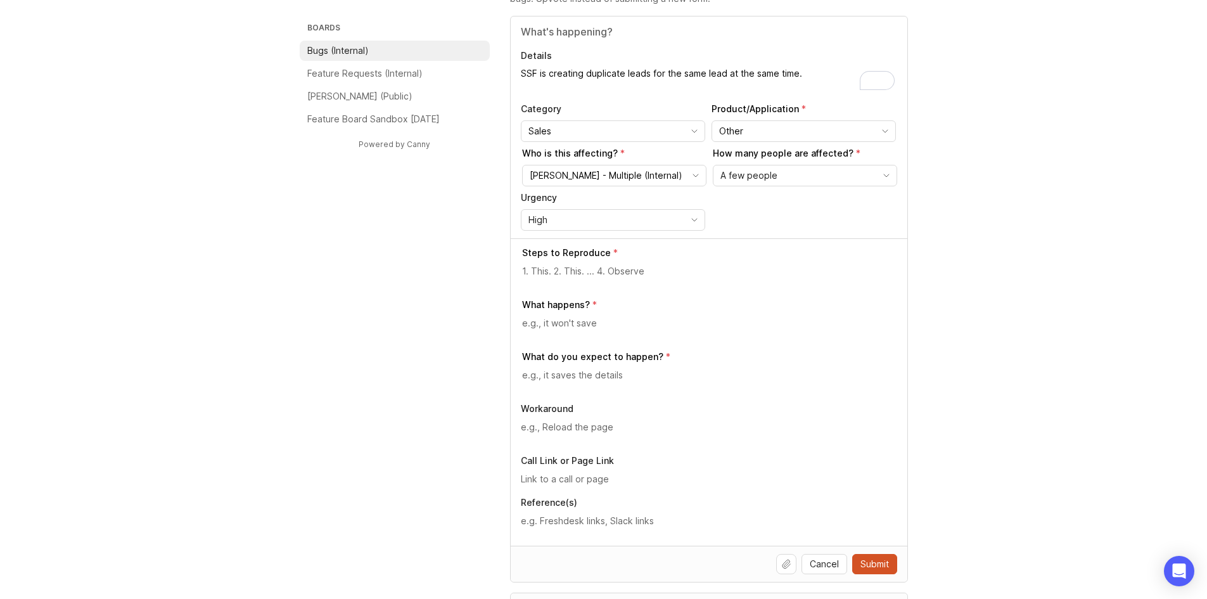
type textarea "SSF is creating duplicate leads for the same lead at the same time."
click at [591, 477] on input "text" at bounding box center [709, 479] width 376 height 14
click at [583, 375] on textarea at bounding box center [709, 375] width 375 height 14
click at [591, 524] on textarea at bounding box center [709, 521] width 376 height 14
paste textarea "[URL][DOMAIN_NAME]"
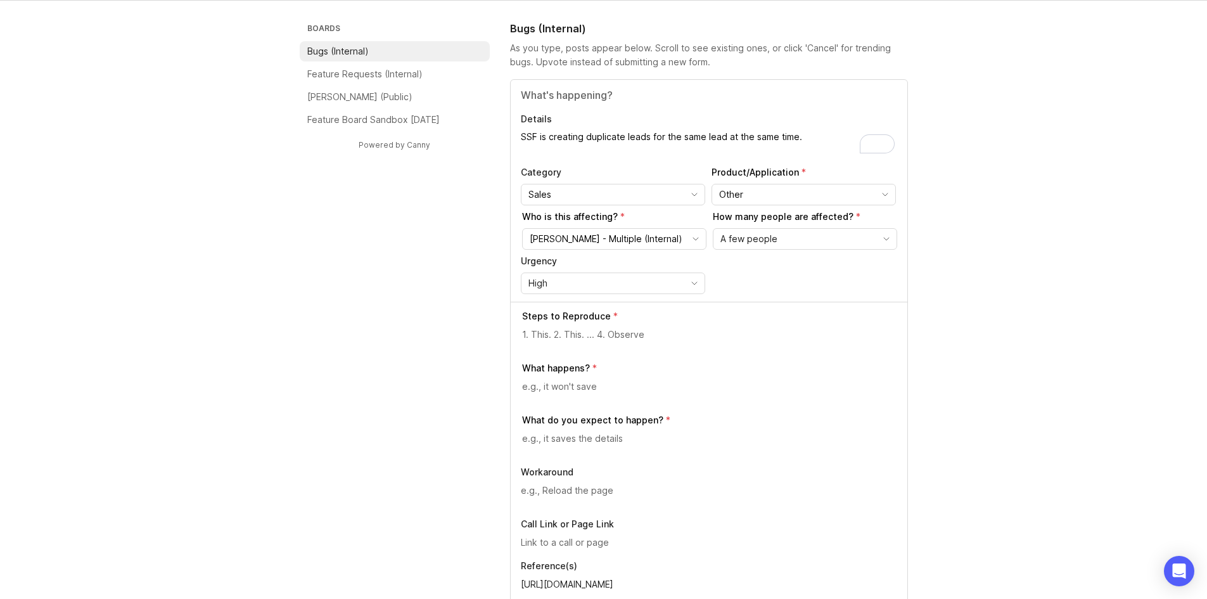
scroll to position [0, 0]
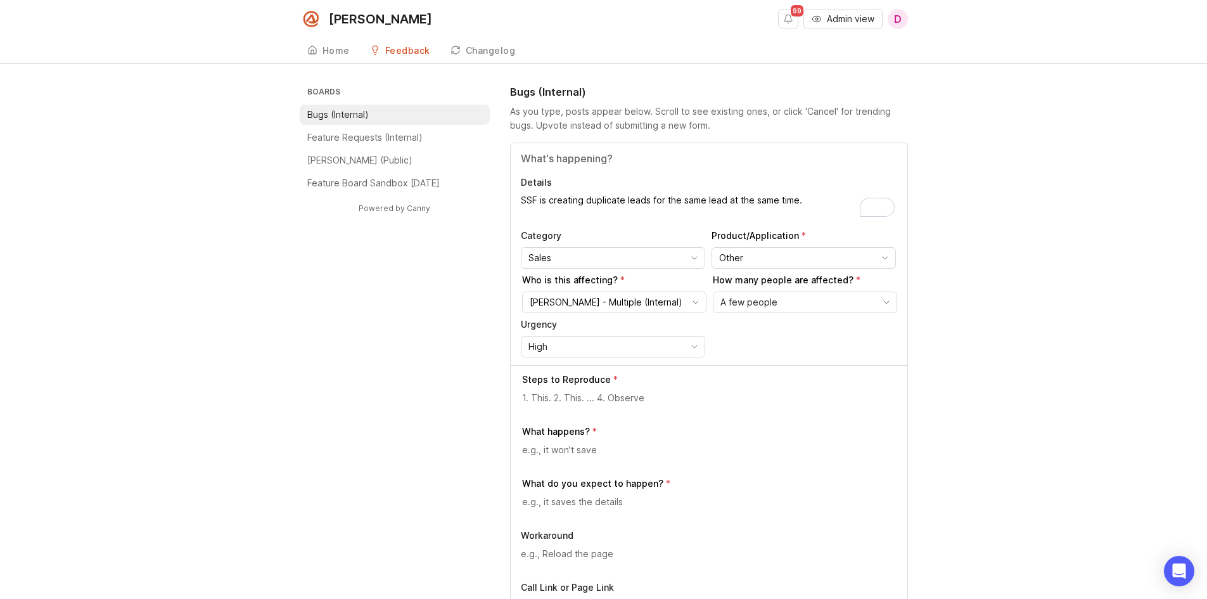
type textarea "[URL][DOMAIN_NAME]"
click at [861, 260] on input "Other" at bounding box center [796, 258] width 155 height 14
click at [787, 385] on li "Integrations" at bounding box center [774, 386] width 125 height 21
type input "Integrations"
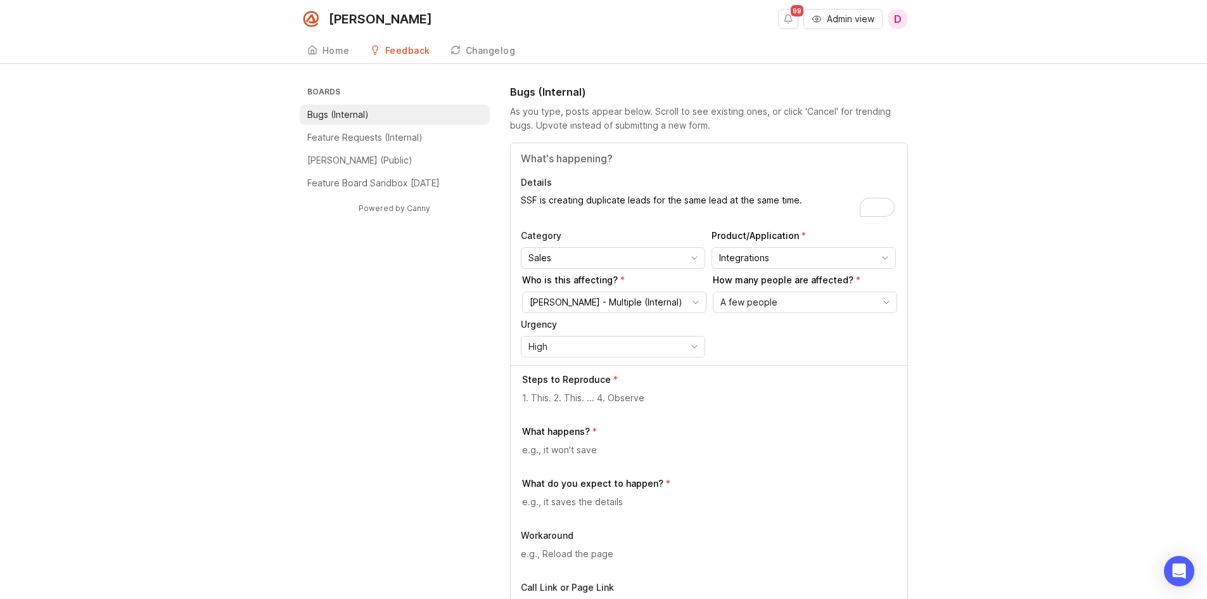
click at [521, 198] on textarea "SSF is creating duplicate leads for the same lead at the same time." at bounding box center [709, 206] width 376 height 25
click at [884, 200] on textarea "The Self-serve Funnel is creating duplicate leads for the same lead at the same…" at bounding box center [709, 206] width 376 height 25
type textarea "The Self-serve Funnel is creating duplicate leads for the same lead at the same…"
click at [682, 296] on input "[PERSON_NAME] - Multiple (Internal)" at bounding box center [607, 302] width 155 height 14
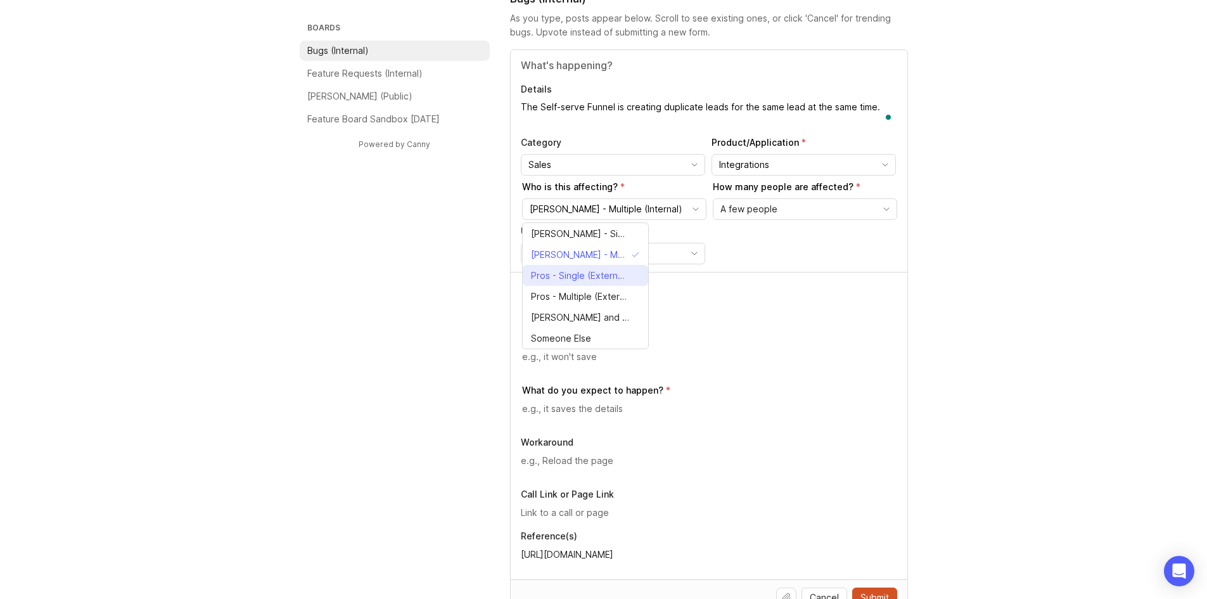
scroll to position [127, 0]
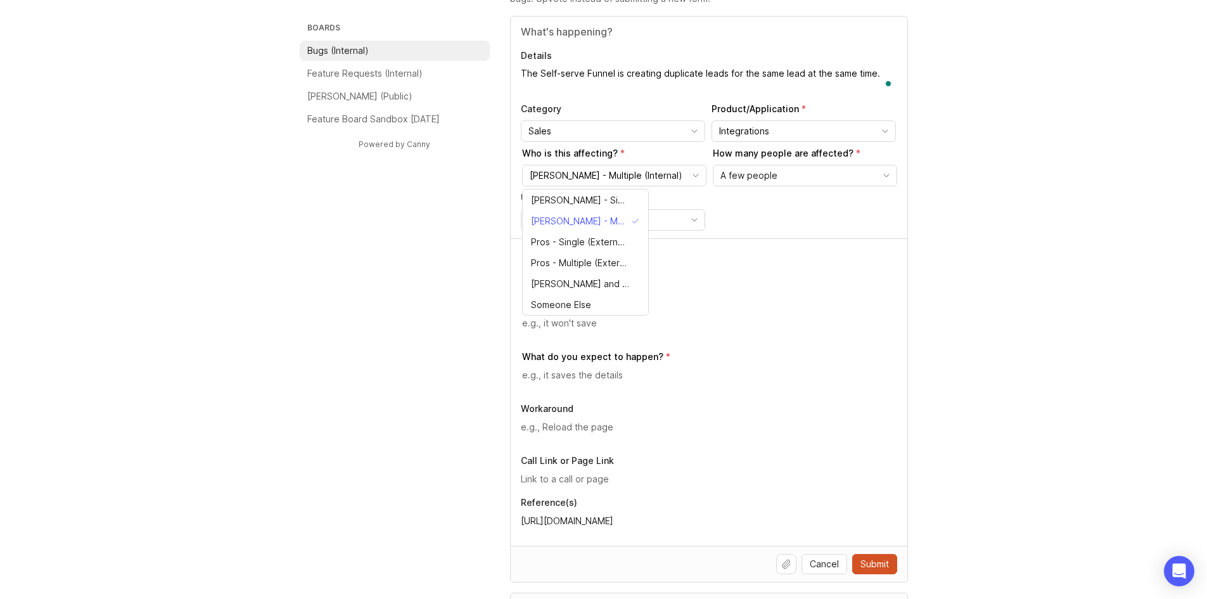
click at [777, 222] on div "Category Sales Product/Application Integrations Who is this affecting? [PERSON_…" at bounding box center [709, 167] width 376 height 128
click at [603, 274] on textarea at bounding box center [709, 271] width 375 height 14
drag, startPoint x: 546, startPoint y: 267, endPoint x: 496, endPoint y: 275, distance: 51.4
drag, startPoint x: 661, startPoint y: 272, endPoint x: 570, endPoint y: 273, distance: 90.6
click at [570, 273] on textarea "Lead goes to the SSF step 1" at bounding box center [709, 271] width 375 height 14
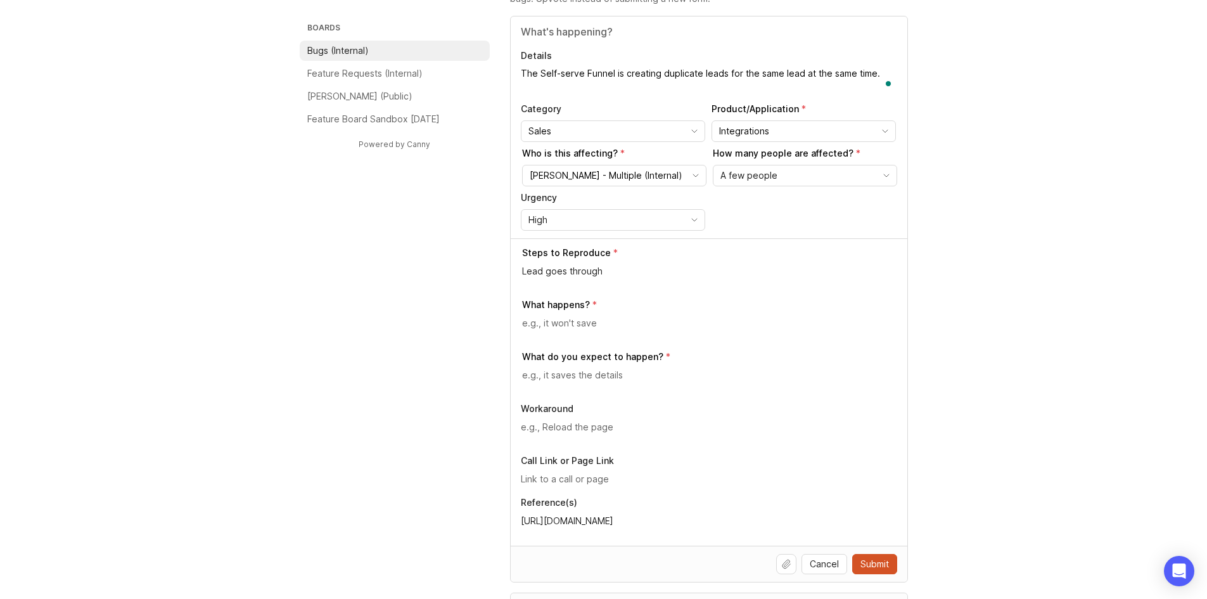
paste textarea "VA Self-Serve Funnel Step 1"
type textarea "Lead goes through [GEOGRAPHIC_DATA] Self-Serve Funnel Step 1"
click at [587, 329] on textarea at bounding box center [709, 323] width 375 height 14
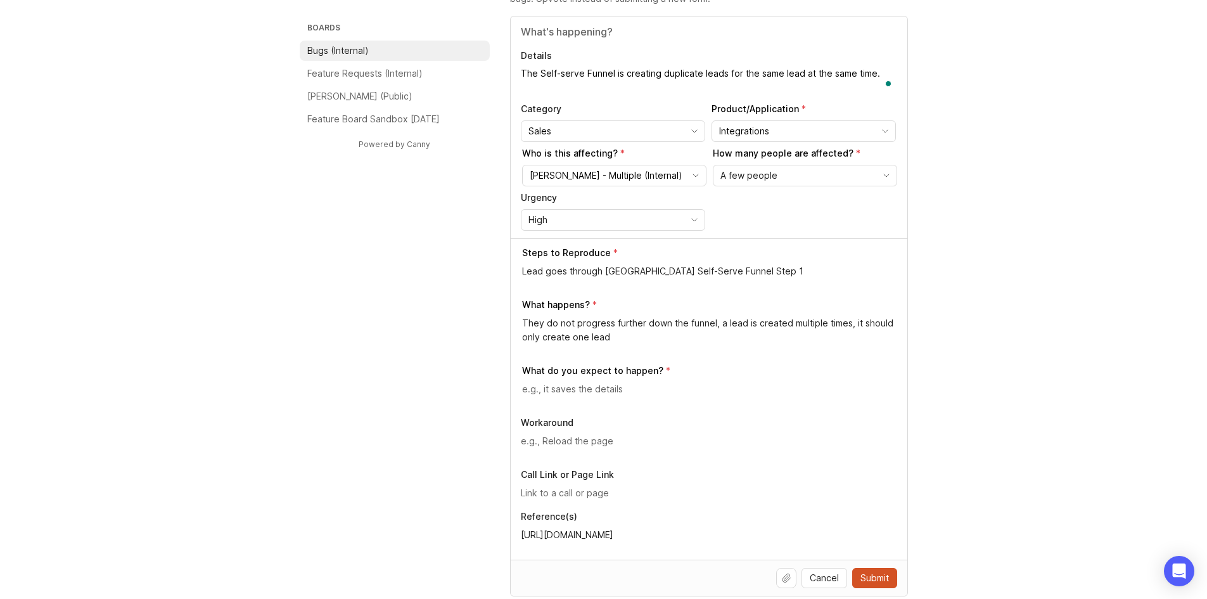
drag, startPoint x: 853, startPoint y: 321, endPoint x: 864, endPoint y: 340, distance: 22.7
click at [864, 340] on textarea "They do not progress further down the funnel, a lead is created multiple times,…" at bounding box center [709, 330] width 375 height 28
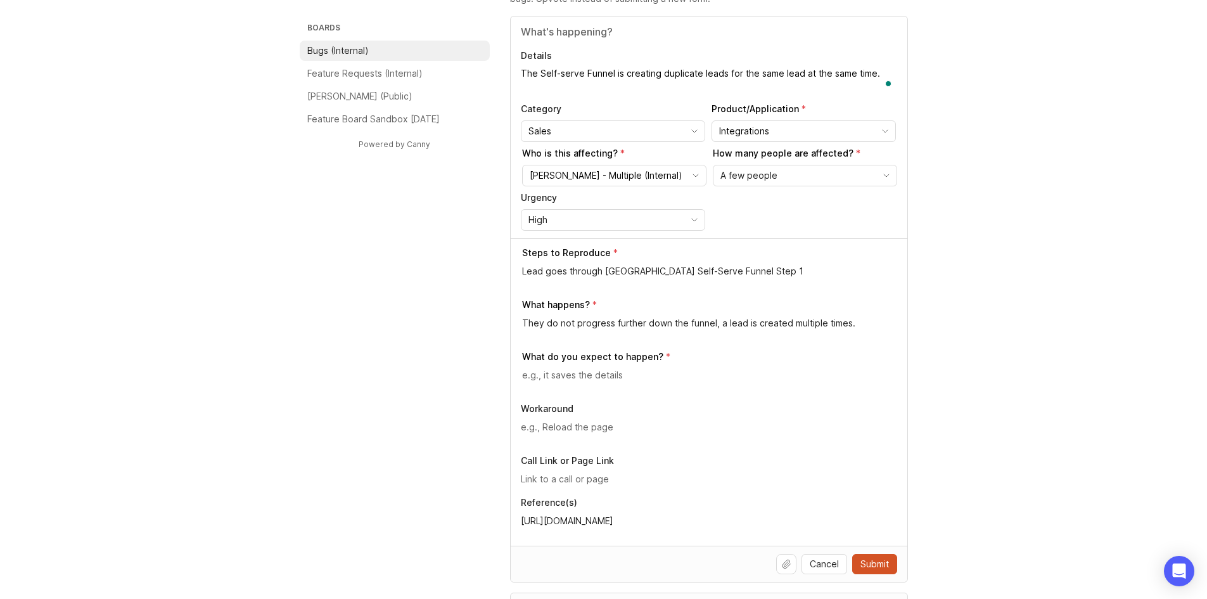
type textarea "They do not progress further down the funnel, a lead is created multiple times."
click at [592, 378] on textarea at bounding box center [709, 375] width 375 height 14
click at [522, 378] on textarea "A lead should be created and assigned to a BDR" at bounding box center [709, 375] width 375 height 14
click at [524, 376] on textarea "A lead should be created and assigned to a BDR" at bounding box center [709, 375] width 375 height 14
drag, startPoint x: 528, startPoint y: 376, endPoint x: 518, endPoint y: 375, distance: 10.8
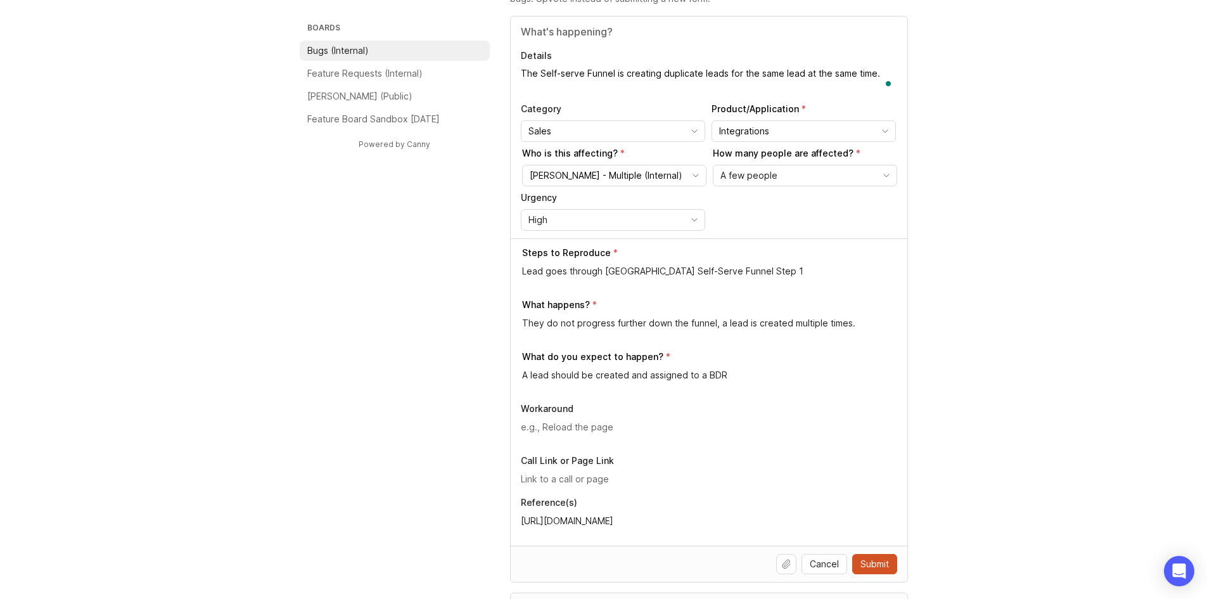
click at [518, 375] on div "Steps to Reproduce Lead goes through VA Self-Serve Funnel Step 1 What happens? …" at bounding box center [709, 391] width 397 height 307
type textarea "One lead should be created and assigned to a BDR"
click at [609, 423] on textarea at bounding box center [709, 427] width 376 height 14
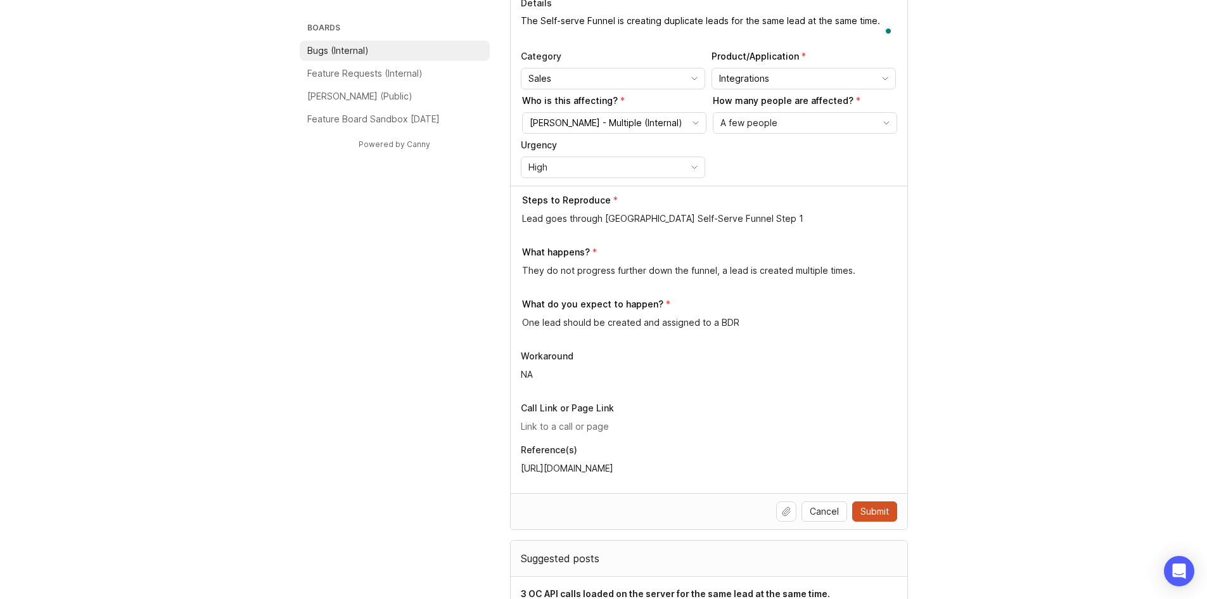
scroll to position [190, 0]
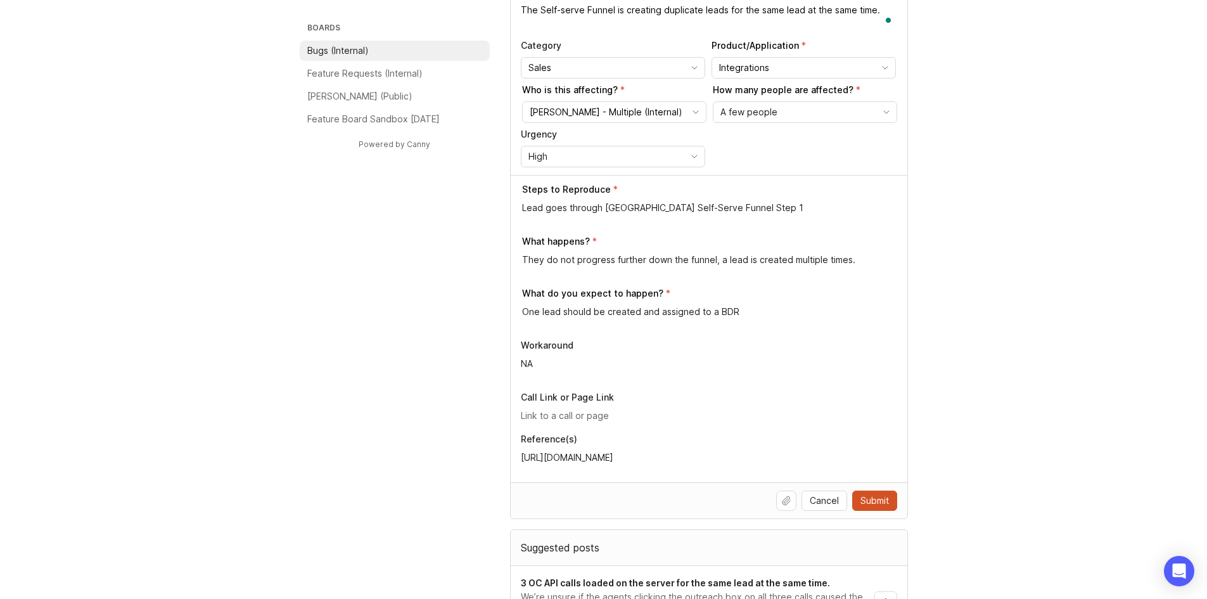
type textarea "NA"
drag, startPoint x: 789, startPoint y: 499, endPoint x: 1189, endPoint y: 134, distance: 541.4
click at [786, 497] on button "Upload file" at bounding box center [786, 500] width 20 height 20
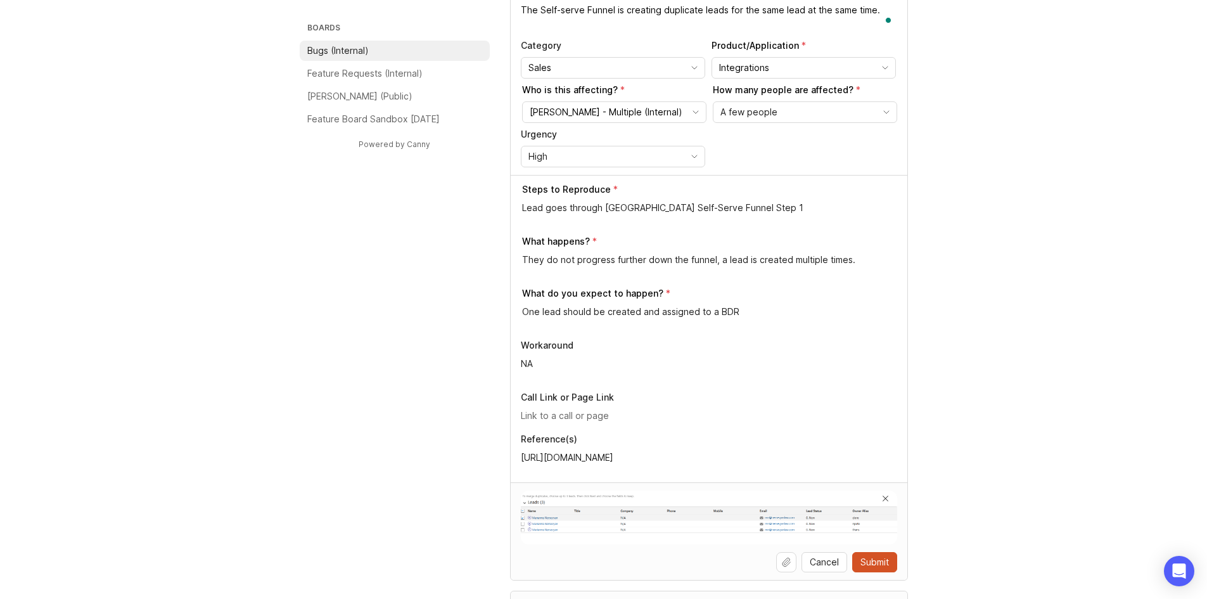
click at [869, 560] on span "Submit" at bounding box center [875, 562] width 29 height 13
click at [696, 65] on icon "toggle icon" at bounding box center [694, 68] width 20 height 10
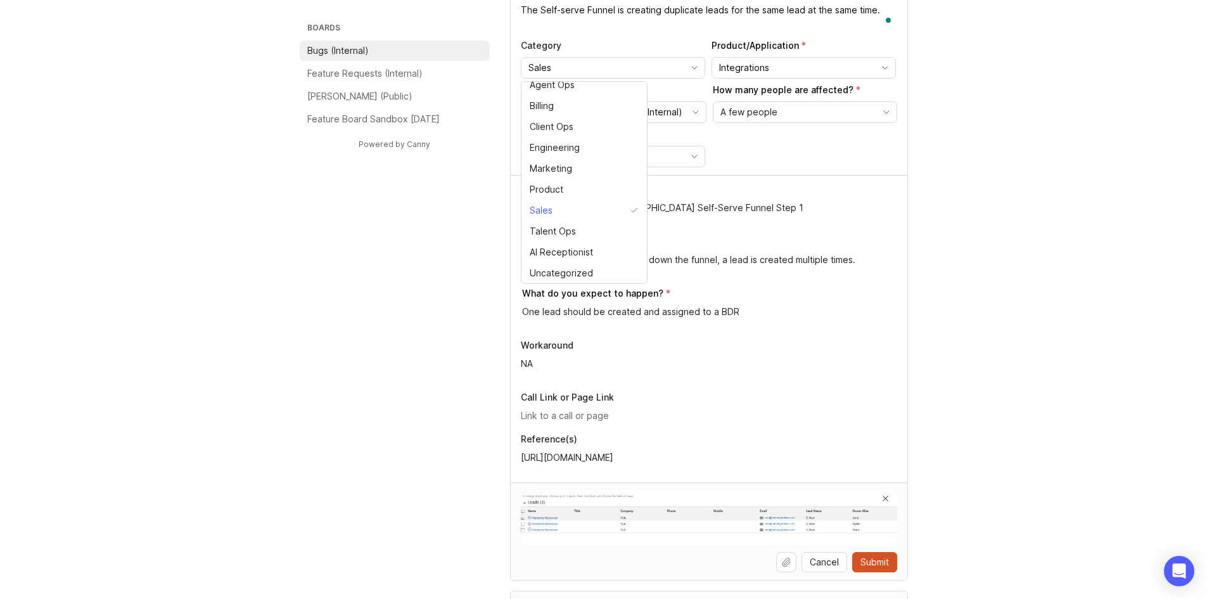
scroll to position [0, 0]
click at [888, 144] on div "Category Sales Product/Application Integrations Who is this affecting? [PERSON_…" at bounding box center [709, 103] width 376 height 128
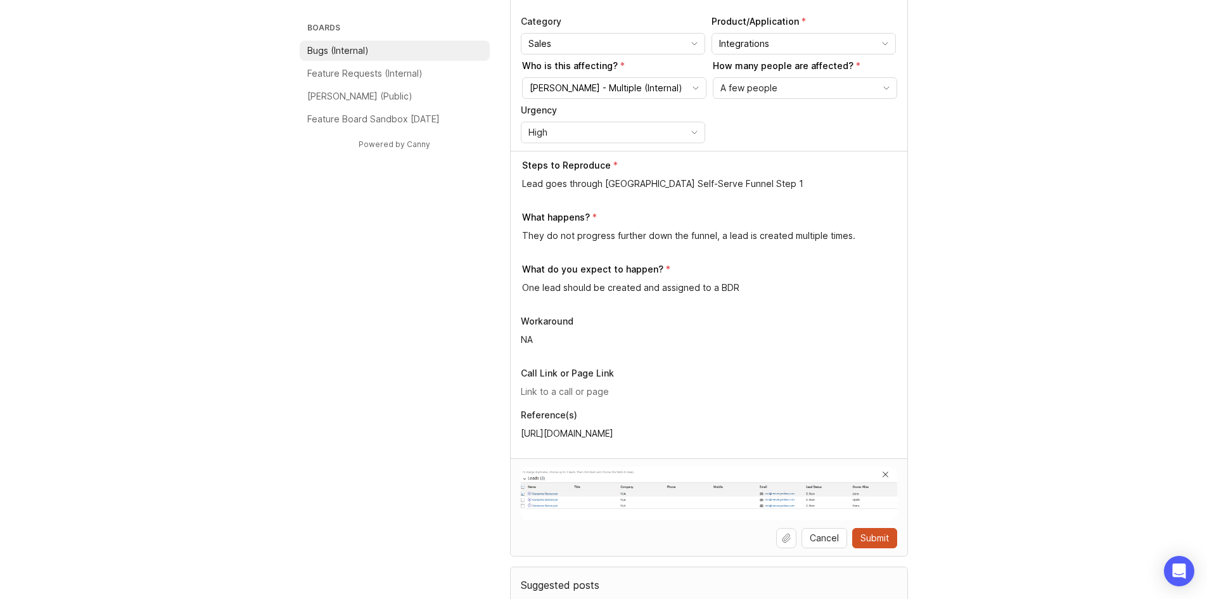
scroll to position [269, 0]
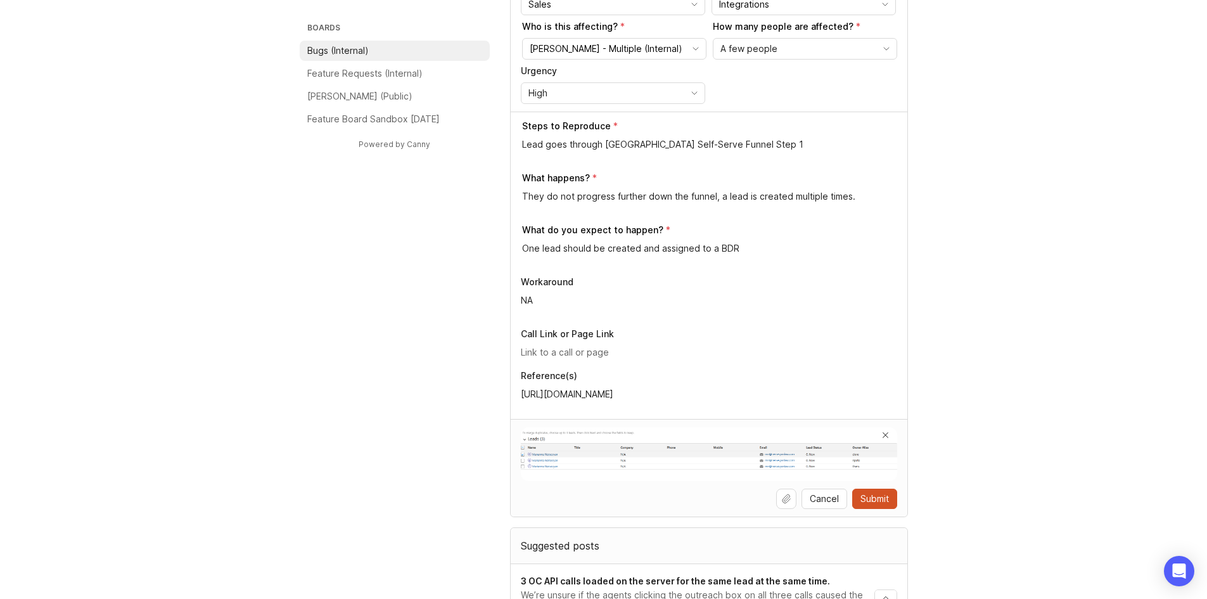
click at [878, 496] on span "Submit" at bounding box center [875, 498] width 29 height 13
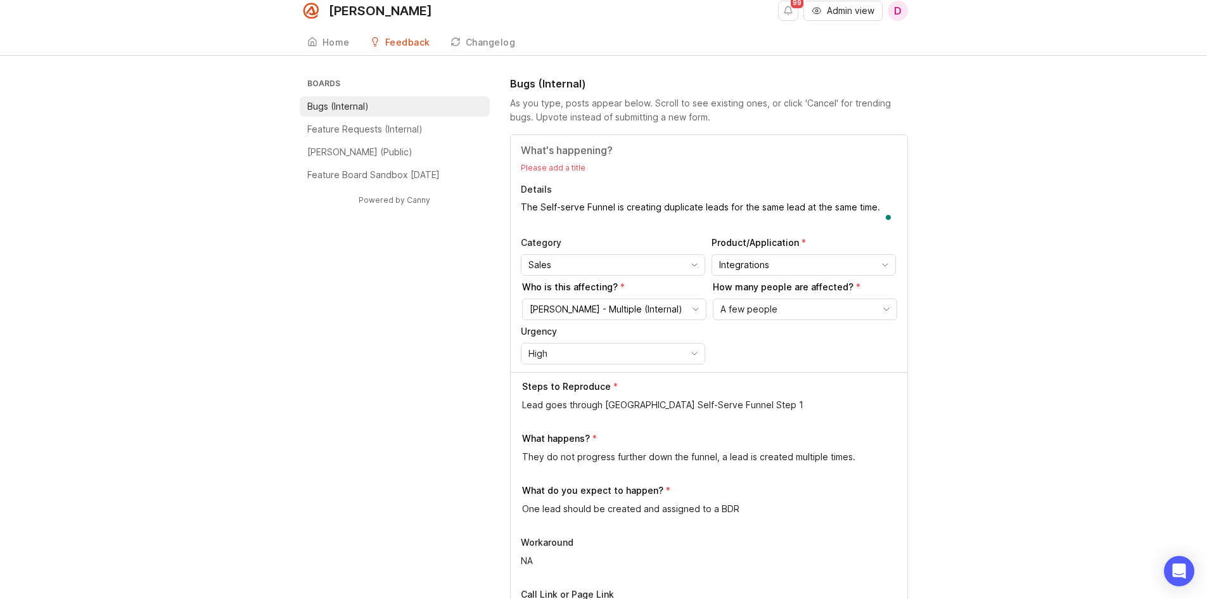
scroll to position [0, 0]
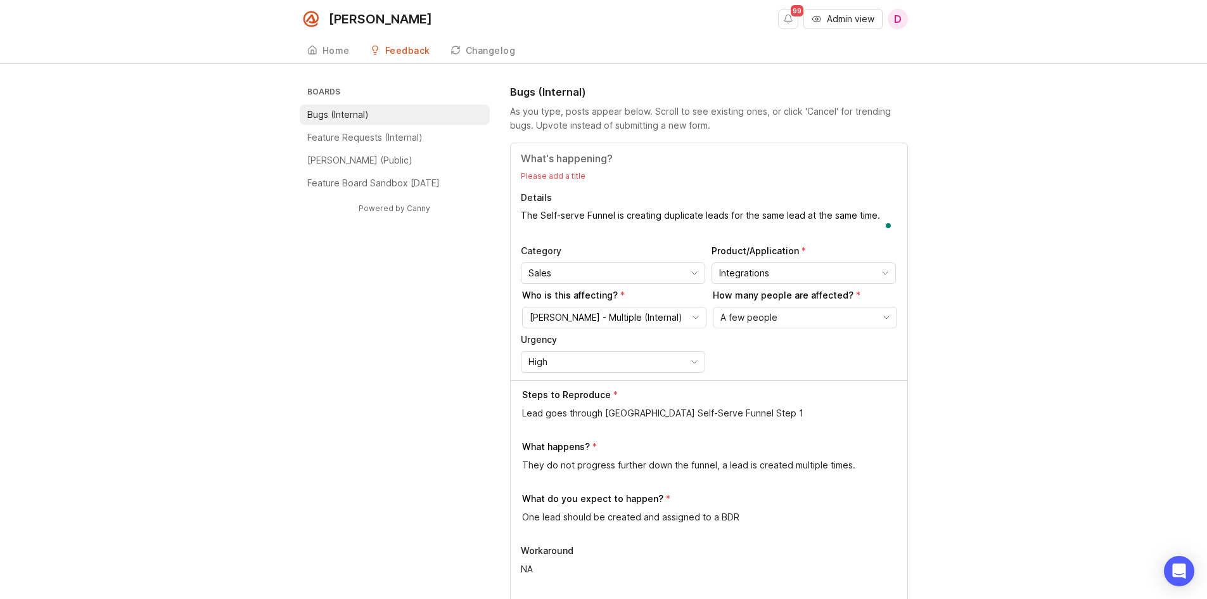
click at [570, 169] on div "Please add a title Details The Self-serve Funnel is creating duplicate leads fo…" at bounding box center [709, 261] width 397 height 237
click at [549, 179] on p "Please add a title" at bounding box center [709, 176] width 376 height 10
click at [528, 167] on div "Please add a title Details The Self-serve Funnel is creating duplicate leads fo…" at bounding box center [709, 261] width 397 height 237
click at [533, 170] on div "Please add a title Details The Self-serve Funnel is creating duplicate leads fo…" at bounding box center [709, 261] width 397 height 237
click at [534, 157] on input "Title" at bounding box center [709, 158] width 376 height 15
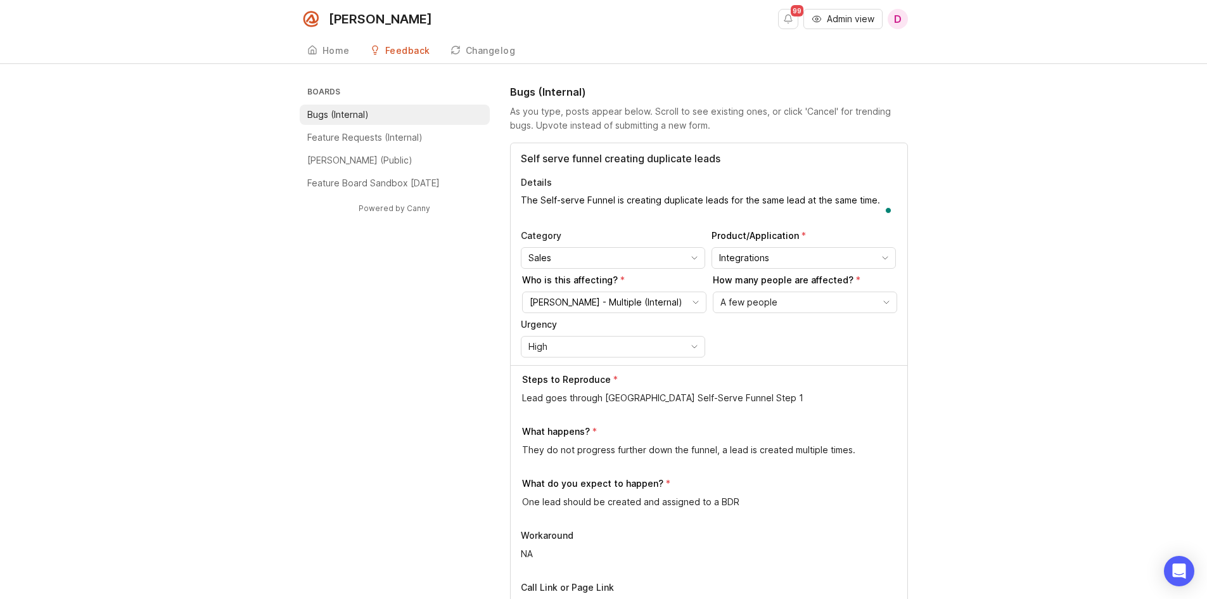
type input "Self serve funnel creating duplicate leads"
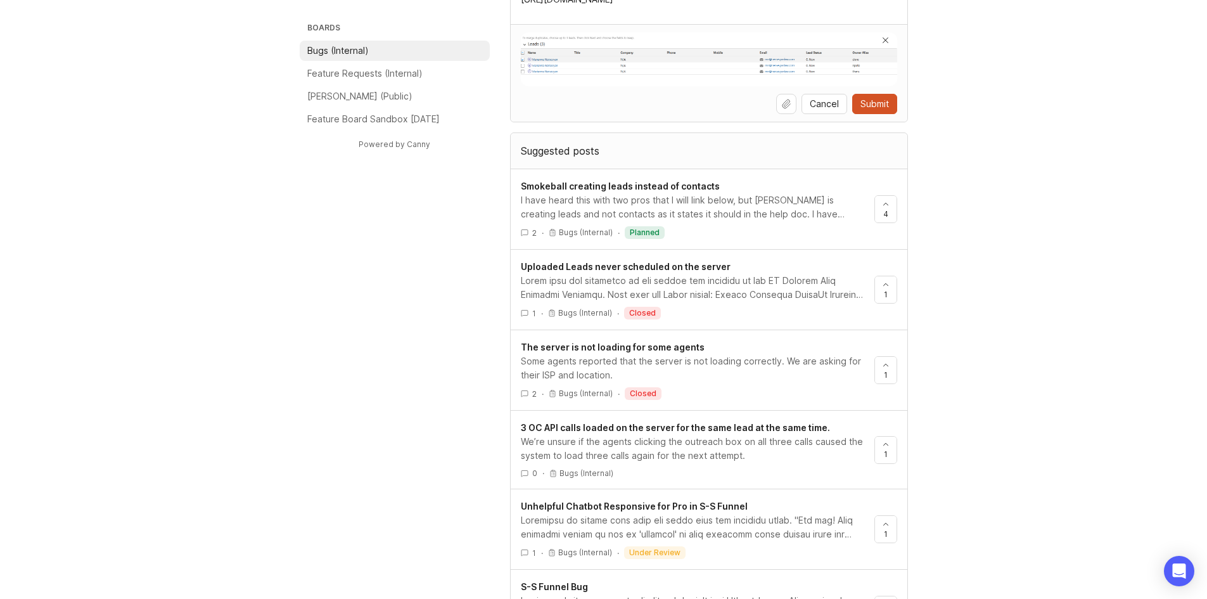
scroll to position [634, 0]
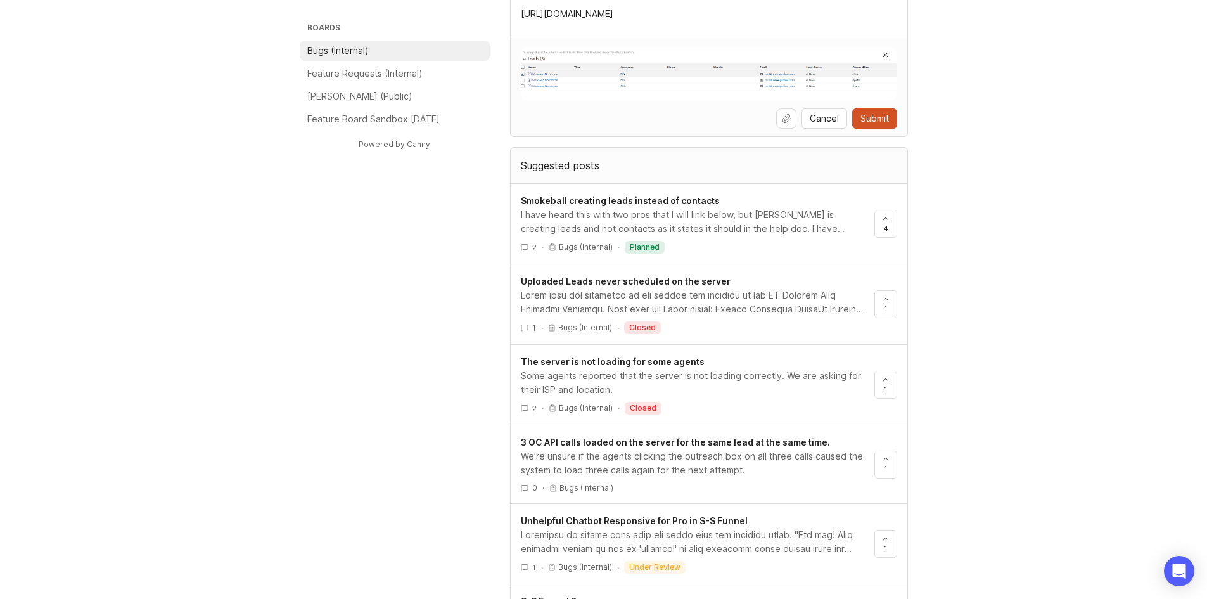
click at [881, 117] on span "Submit" at bounding box center [875, 118] width 29 height 13
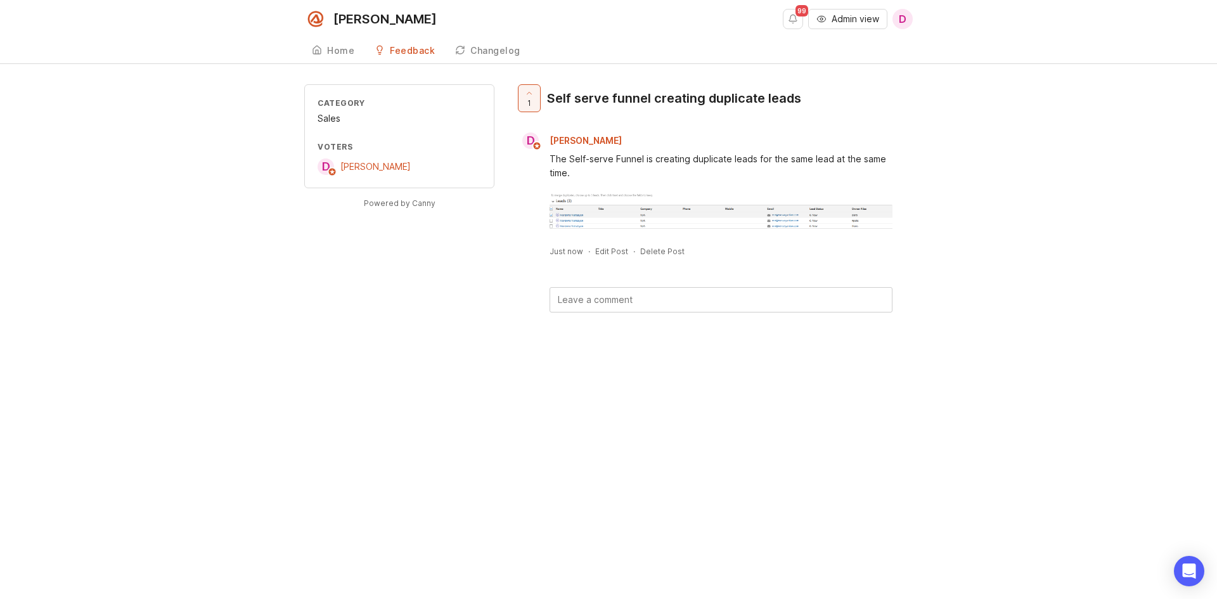
click at [205, 103] on div "Category Sales Voters D [PERSON_NAME] Powered by Canny 1 Self serve funnel crea…" at bounding box center [608, 218] width 1217 height 269
